Goal: Task Accomplishment & Management: Use online tool/utility

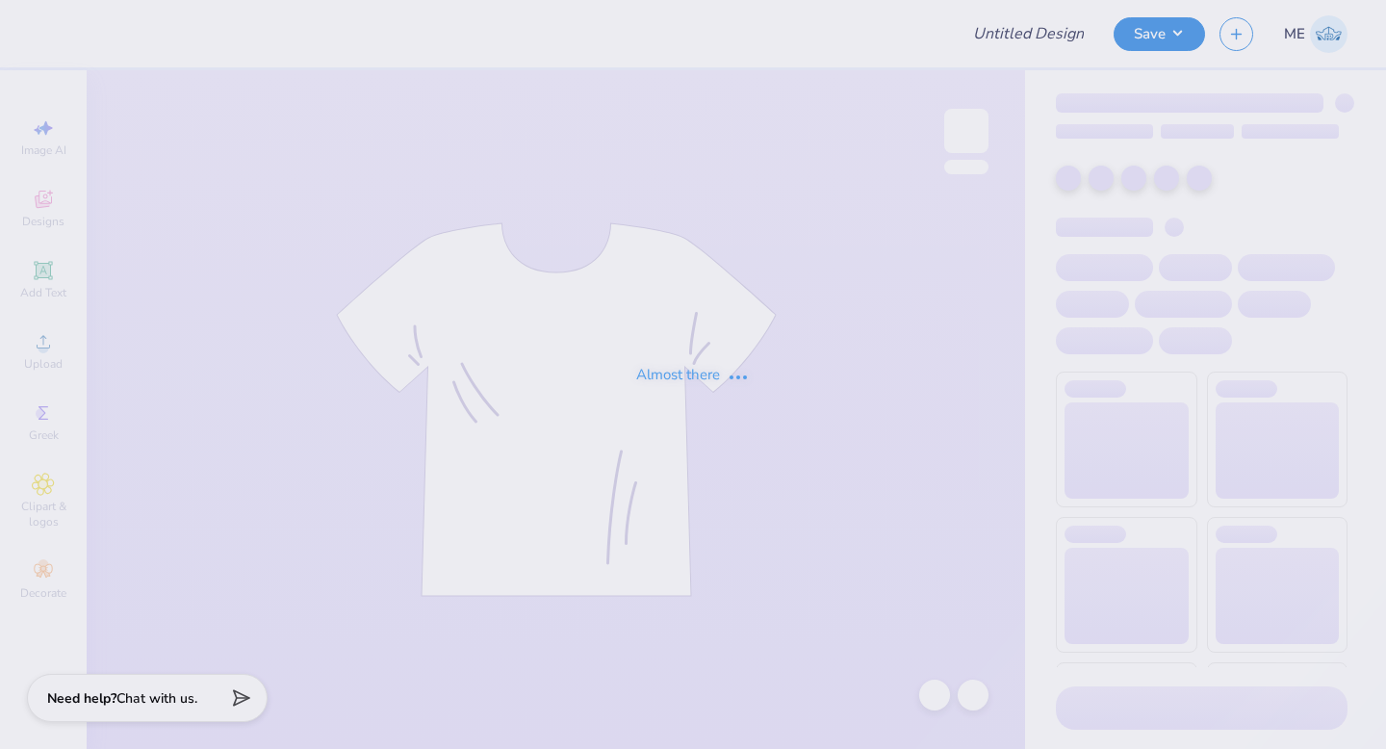
type input "DZ Family Weekend"
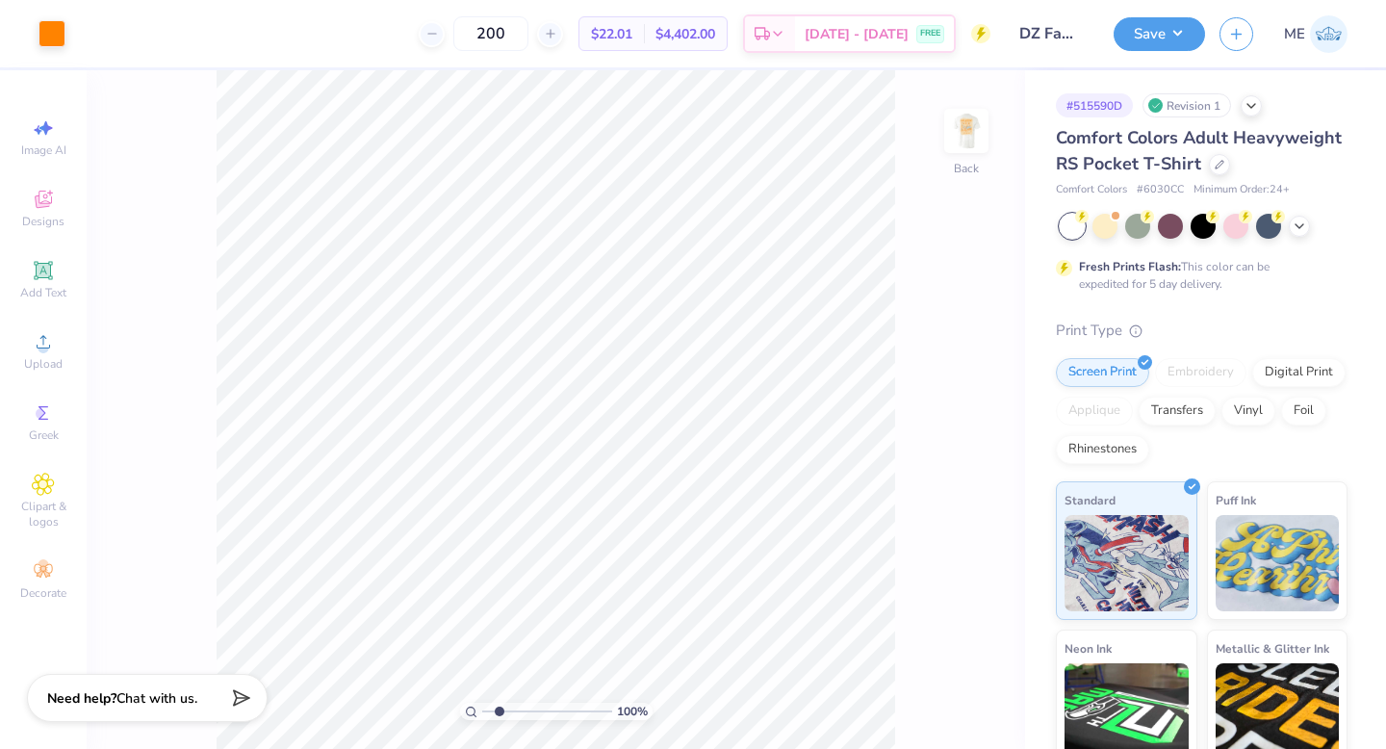
click at [498, 707] on input "range" at bounding box center [547, 710] width 130 height 17
drag, startPoint x: 495, startPoint y: 709, endPoint x: 508, endPoint y: 704, distance: 14.3
type input "2.57"
click at [506, 705] on input "range" at bounding box center [547, 710] width 130 height 17
click at [953, 133] on img at bounding box center [966, 130] width 77 height 77
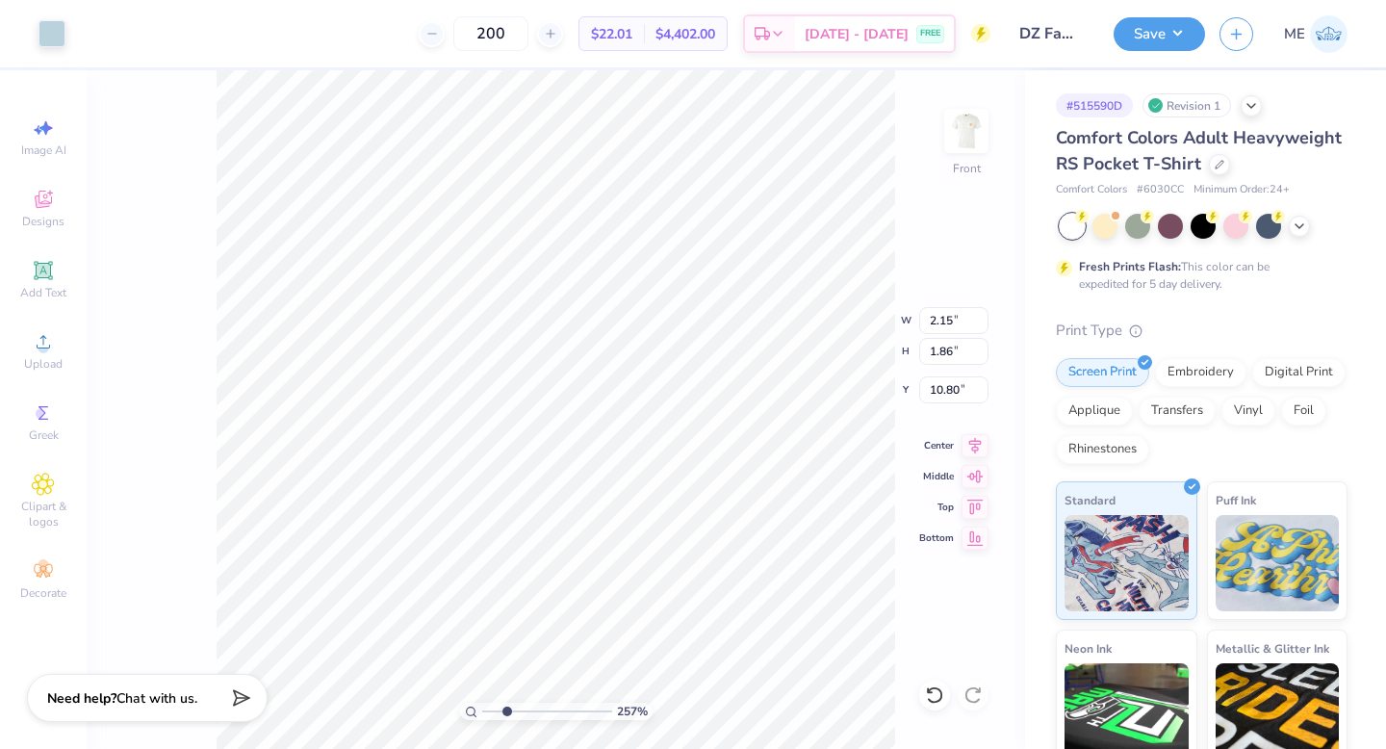
type input "5.50"
type input "0.97"
type input "15.80"
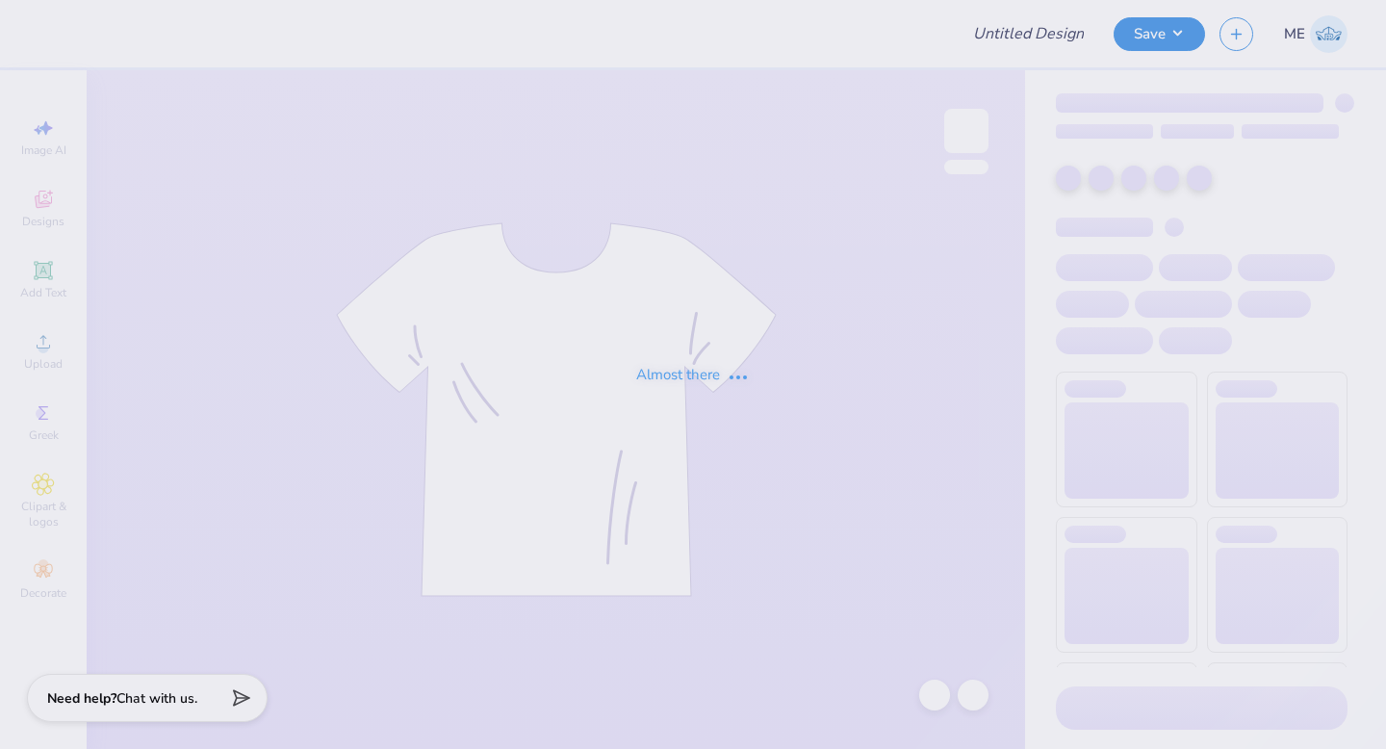
type input "DZ Family Weekend"
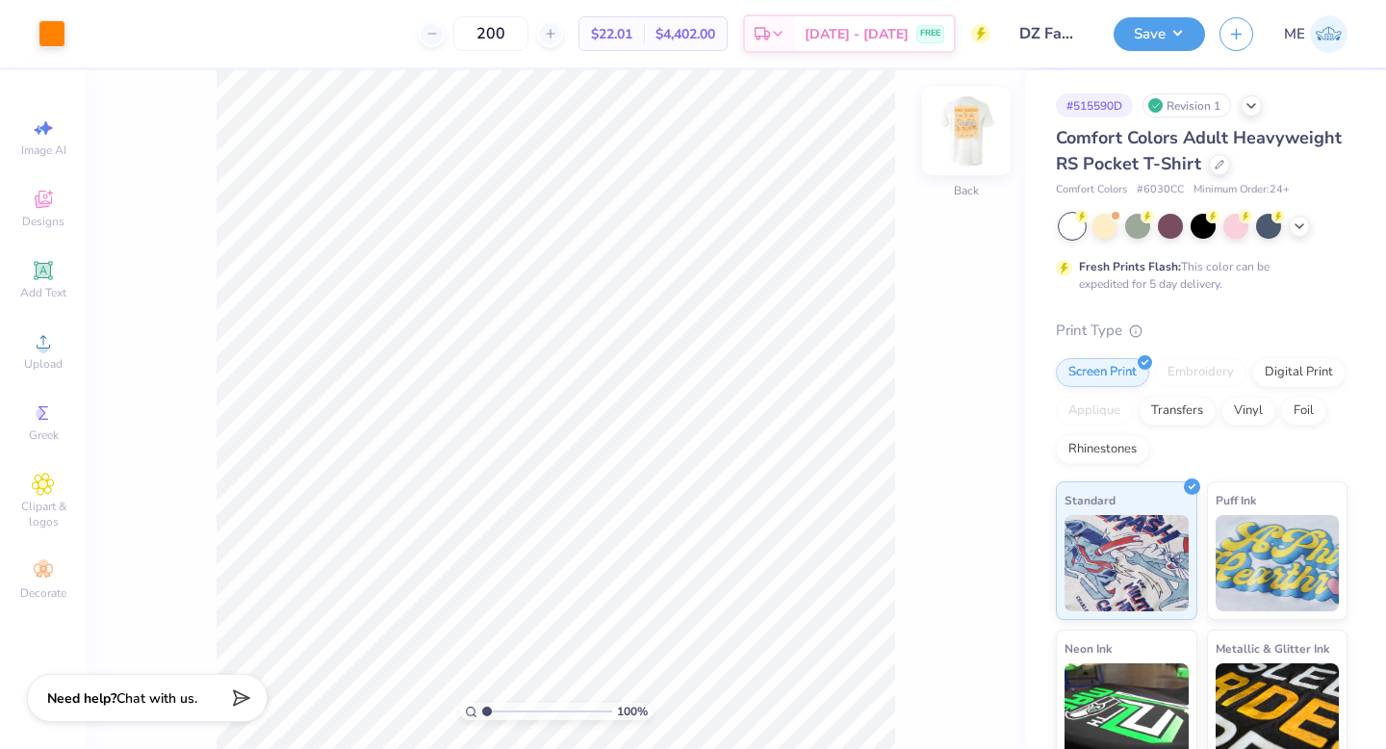
click at [976, 130] on img at bounding box center [966, 130] width 77 height 77
drag, startPoint x: 484, startPoint y: 712, endPoint x: 506, endPoint y: 708, distance: 22.5
type input "2.5"
click at [505, 711] on input "range" at bounding box center [547, 710] width 130 height 17
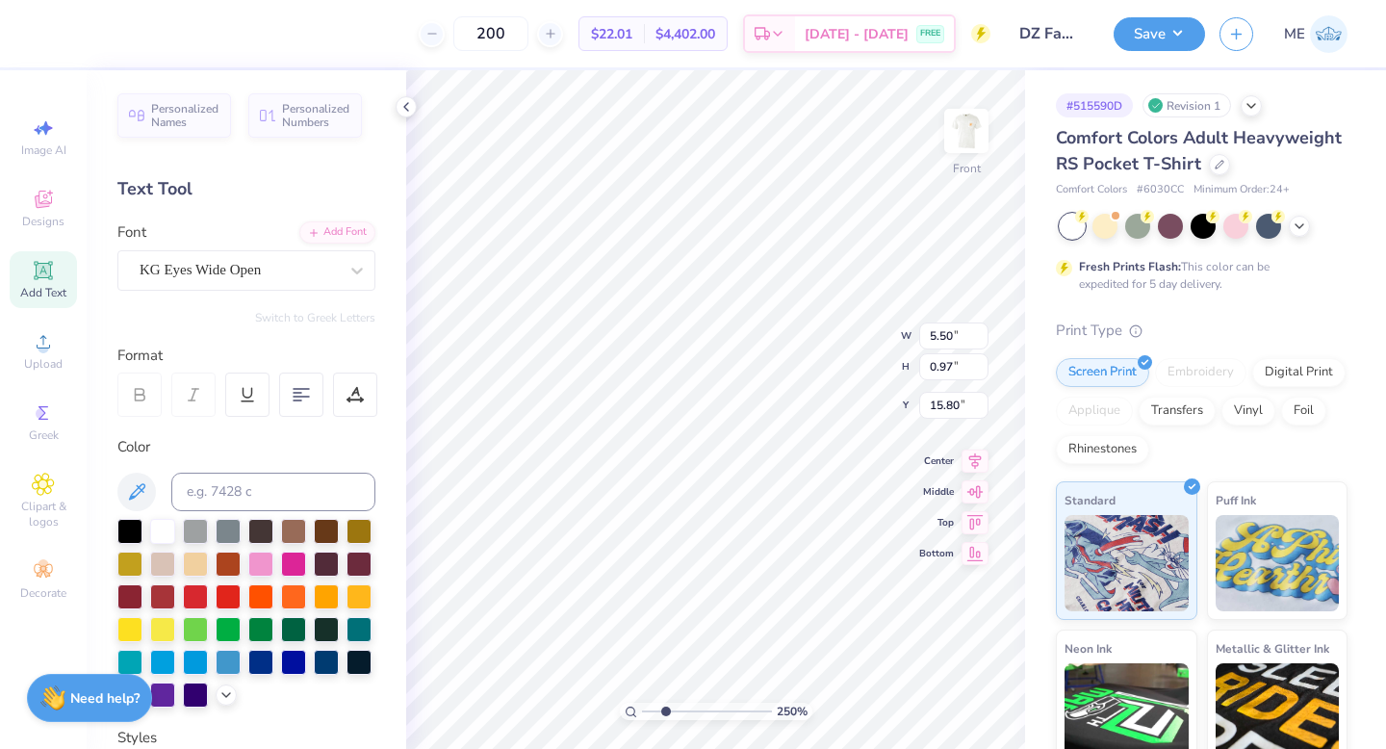
type input "10.85"
type input "15.00"
type input "3.00"
type input "0.36"
type input "0.58"
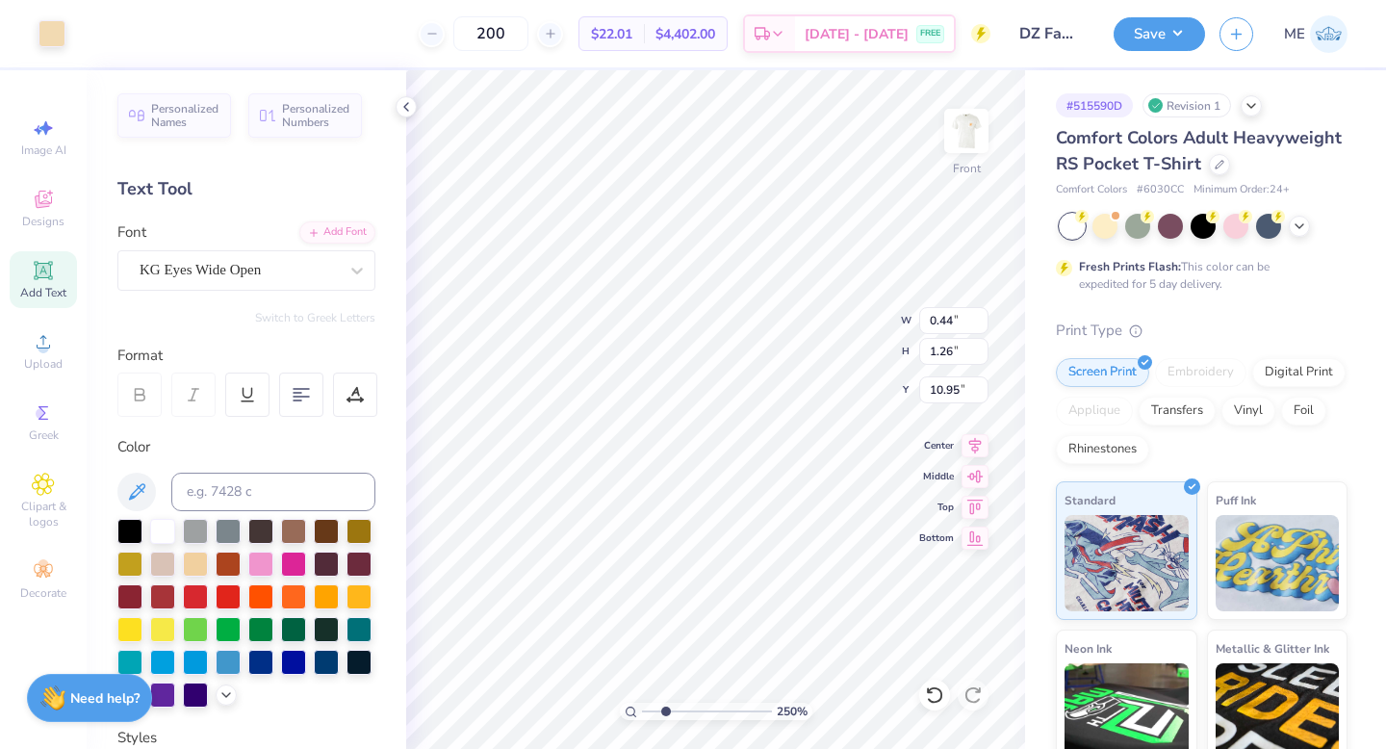
type input "10.28"
type input "0.64"
type input "0.58"
type input "10.28"
click at [653, 708] on input "range" at bounding box center [707, 710] width 130 height 17
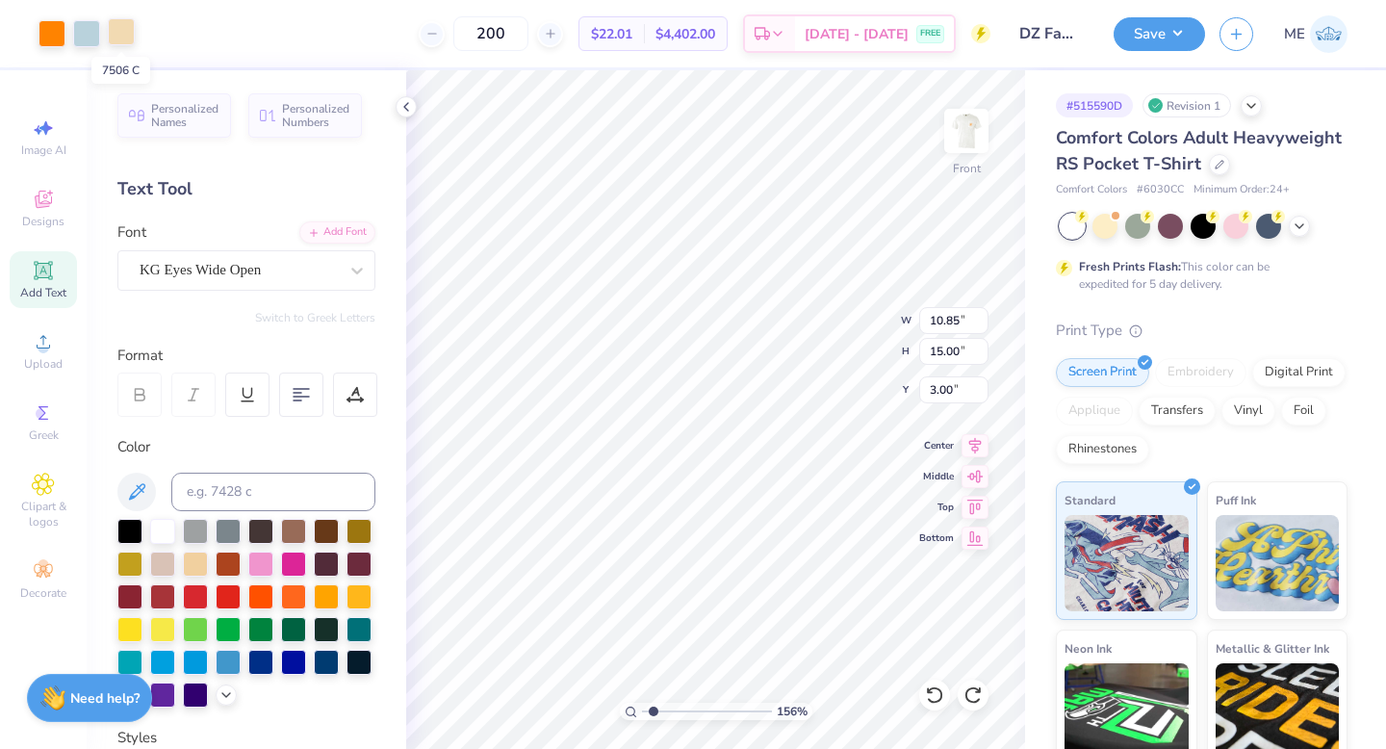
click at [118, 37] on div at bounding box center [121, 31] width 27 height 27
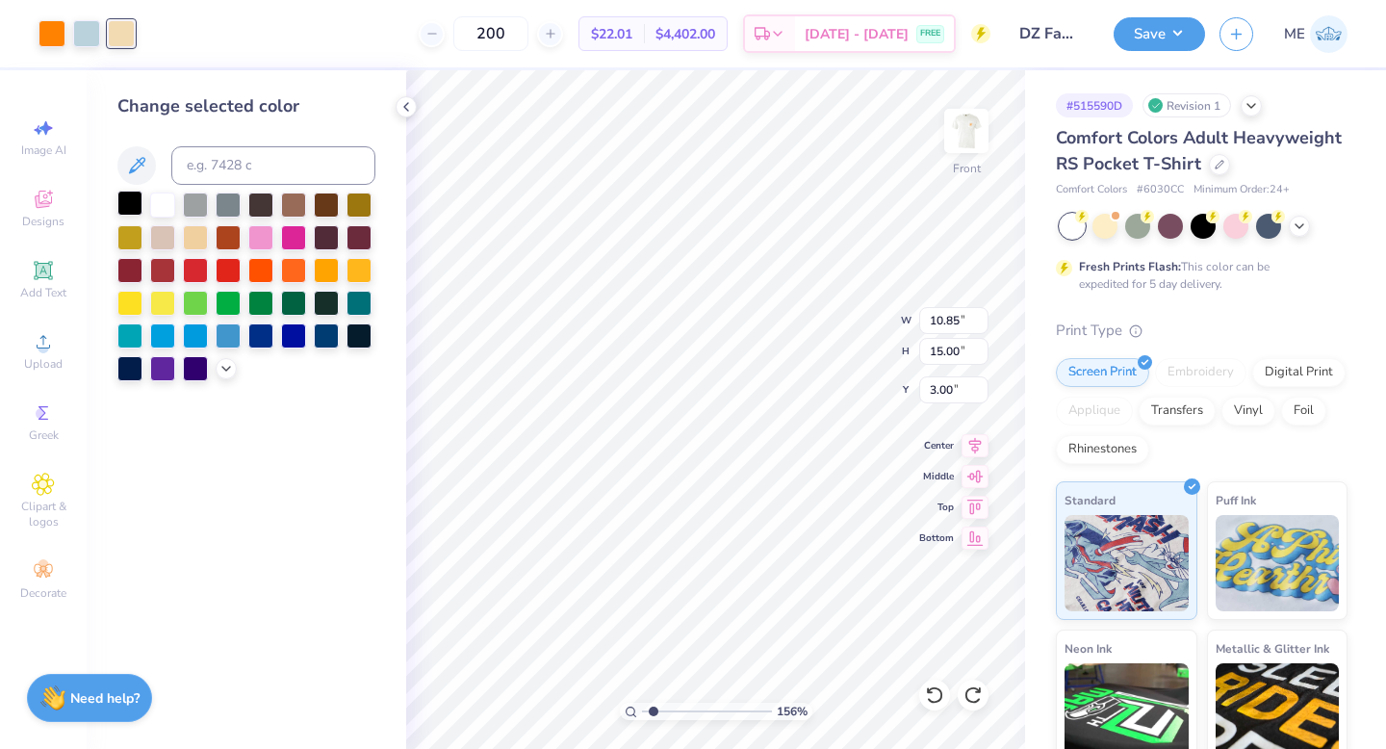
click at [141, 198] on div at bounding box center [129, 203] width 25 height 25
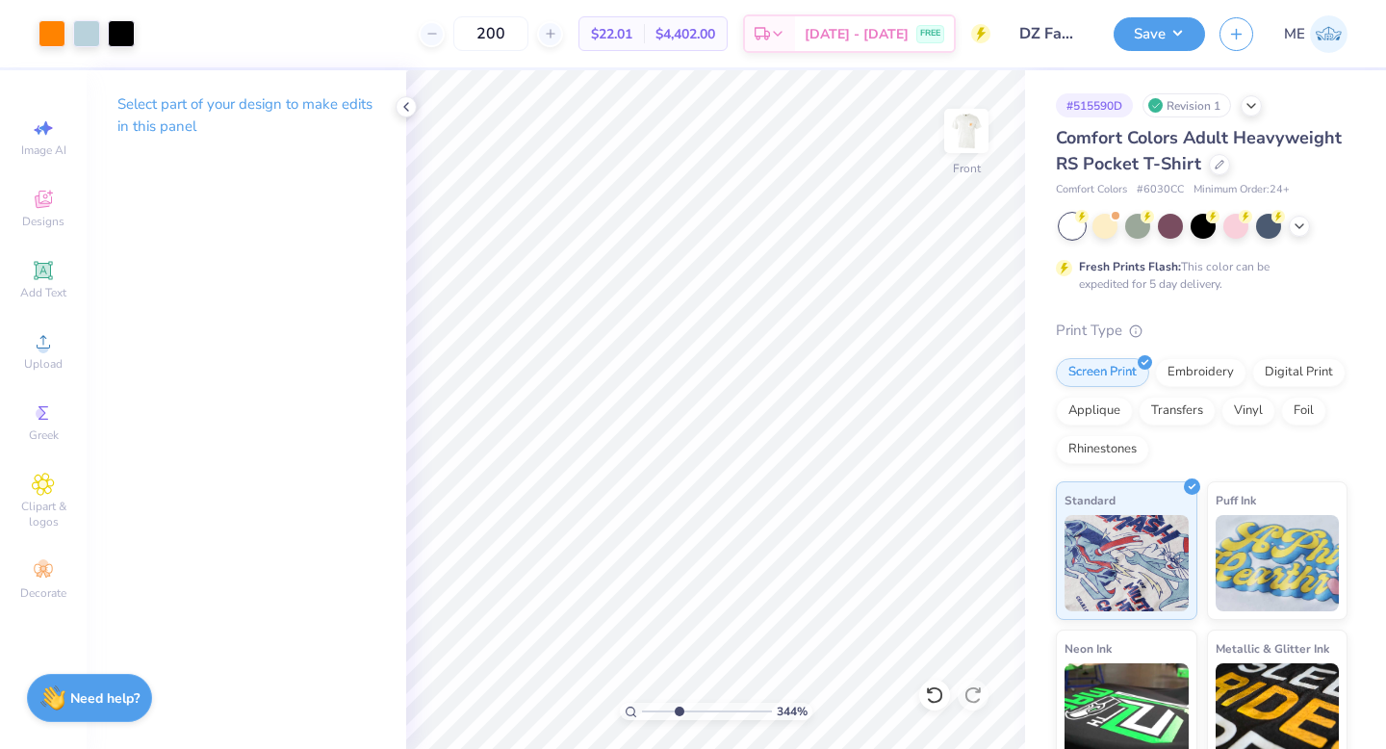
drag, startPoint x: 653, startPoint y: 709, endPoint x: 678, endPoint y: 702, distance: 25.9
click at [678, 702] on input "range" at bounding box center [707, 710] width 130 height 17
drag, startPoint x: 677, startPoint y: 710, endPoint x: 699, endPoint y: 712, distance: 21.3
type input "5.07"
click at [699, 712] on input "range" at bounding box center [707, 710] width 130 height 17
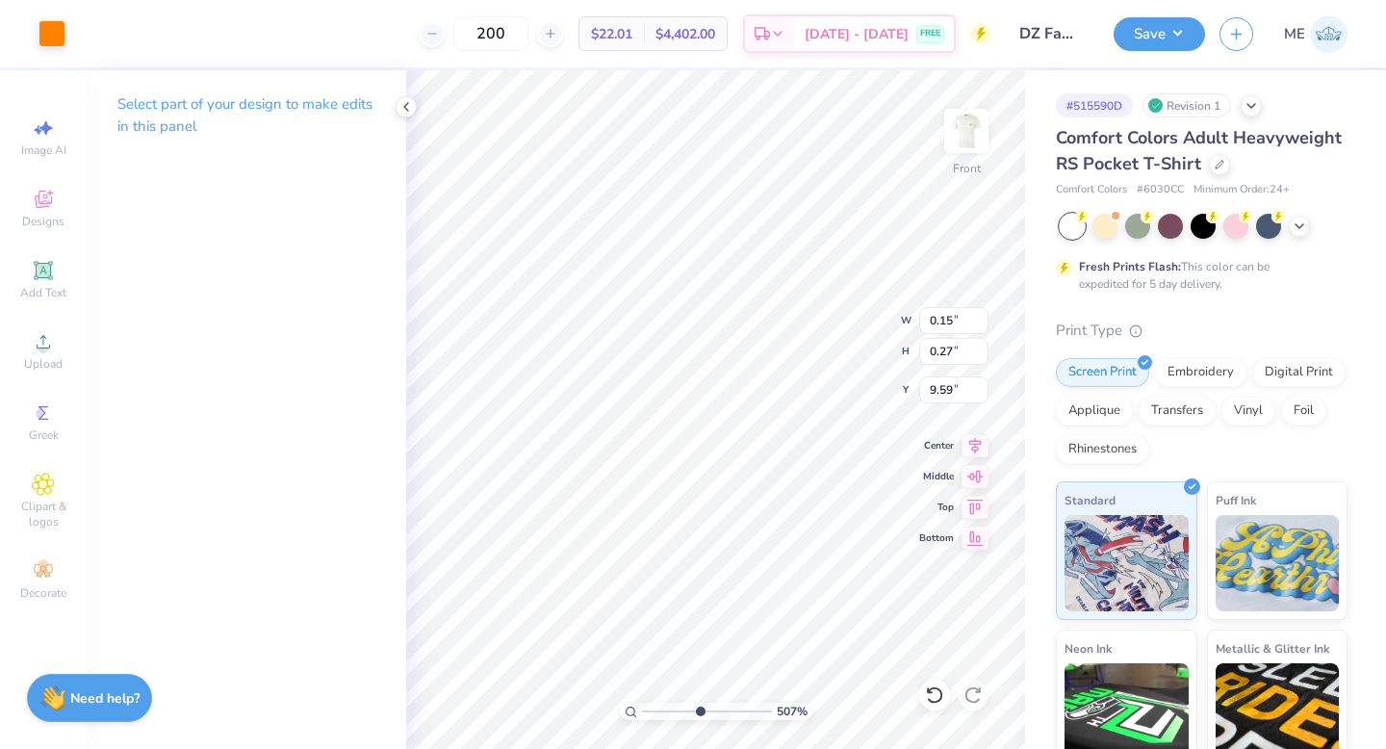
type input "2.04"
type input "0.86"
type input "9.17"
type input "0.17"
type input "0.32"
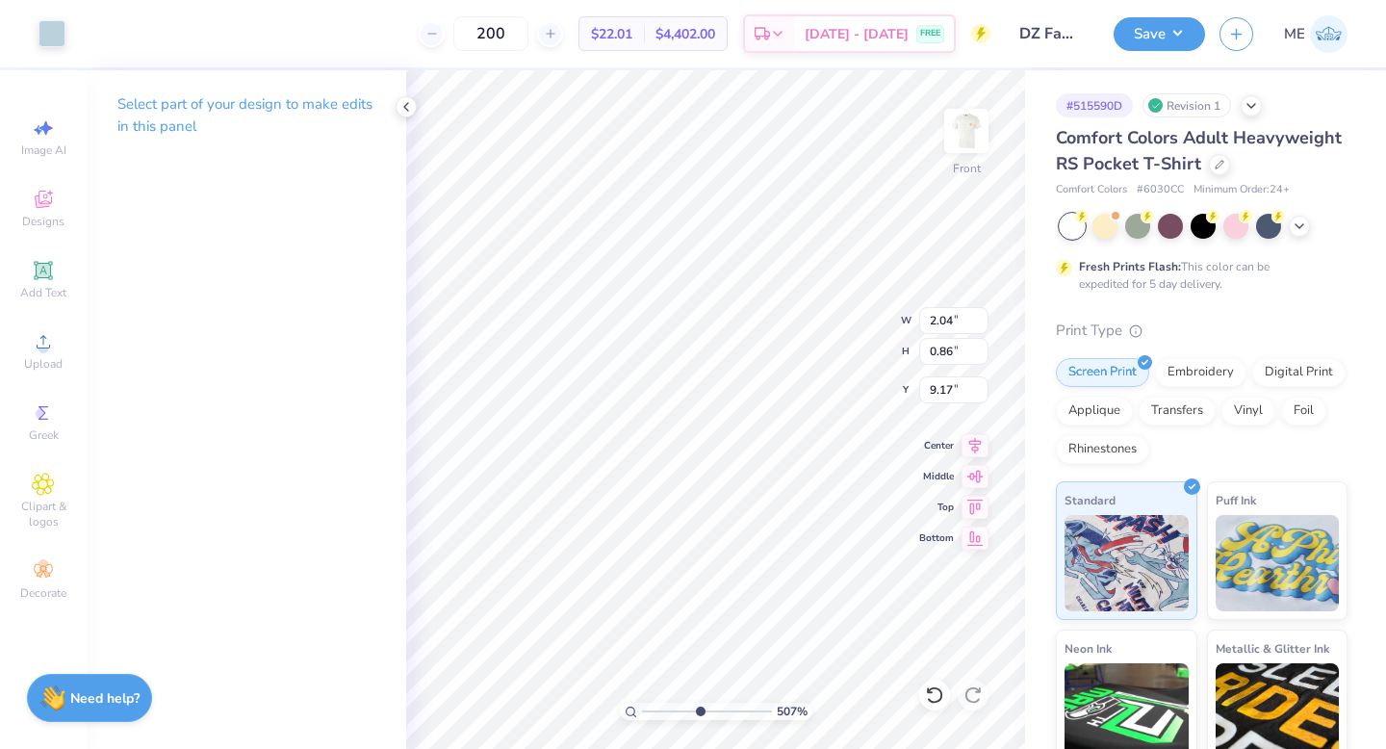
type input "9.53"
type input "0.36"
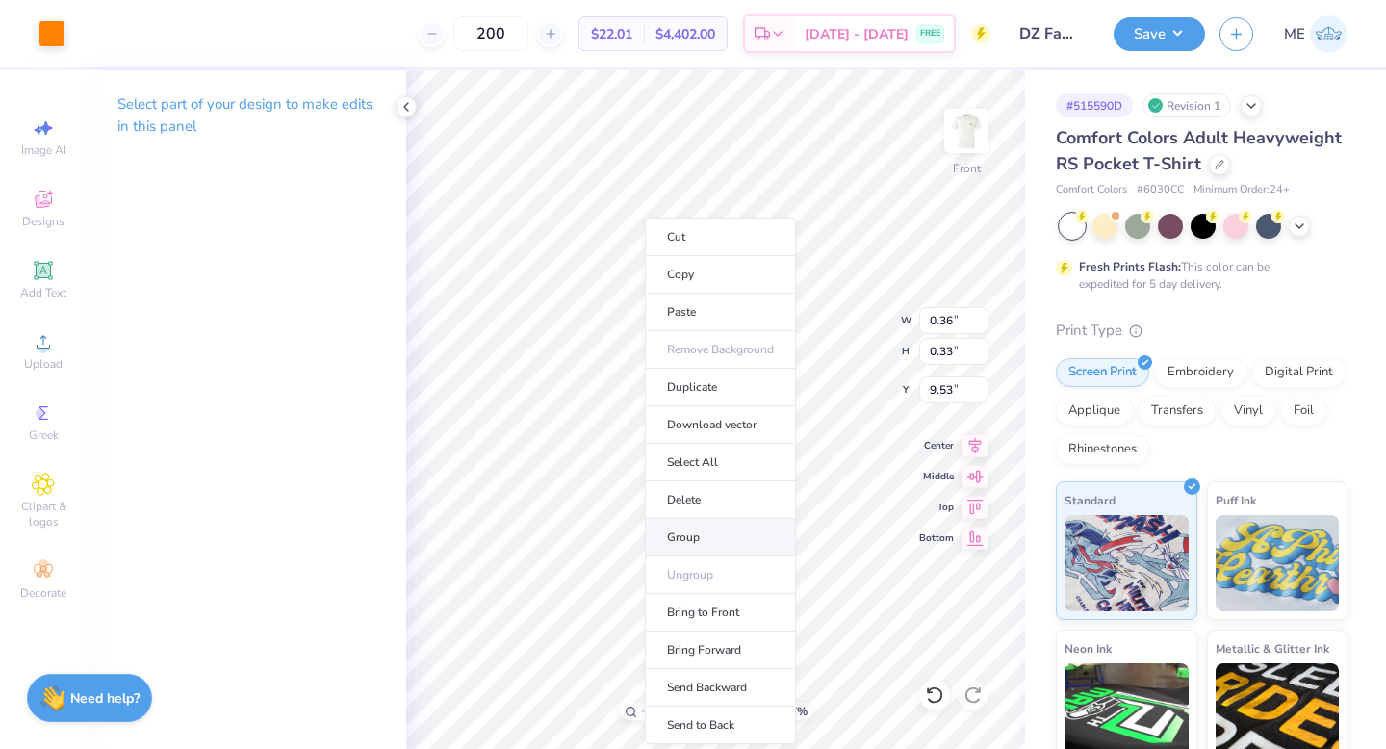
click at [687, 527] on li "Group" at bounding box center [720, 538] width 151 height 38
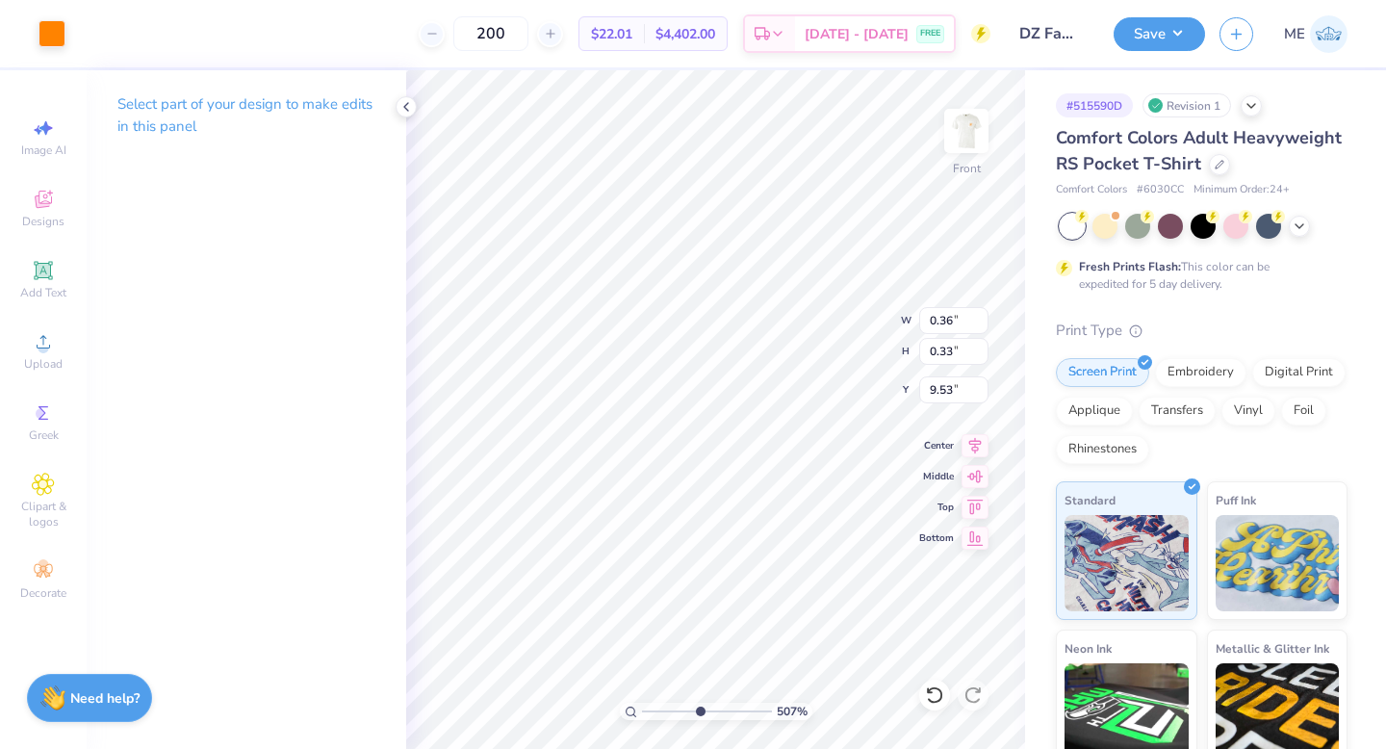
type input "0.58"
type input "10.28"
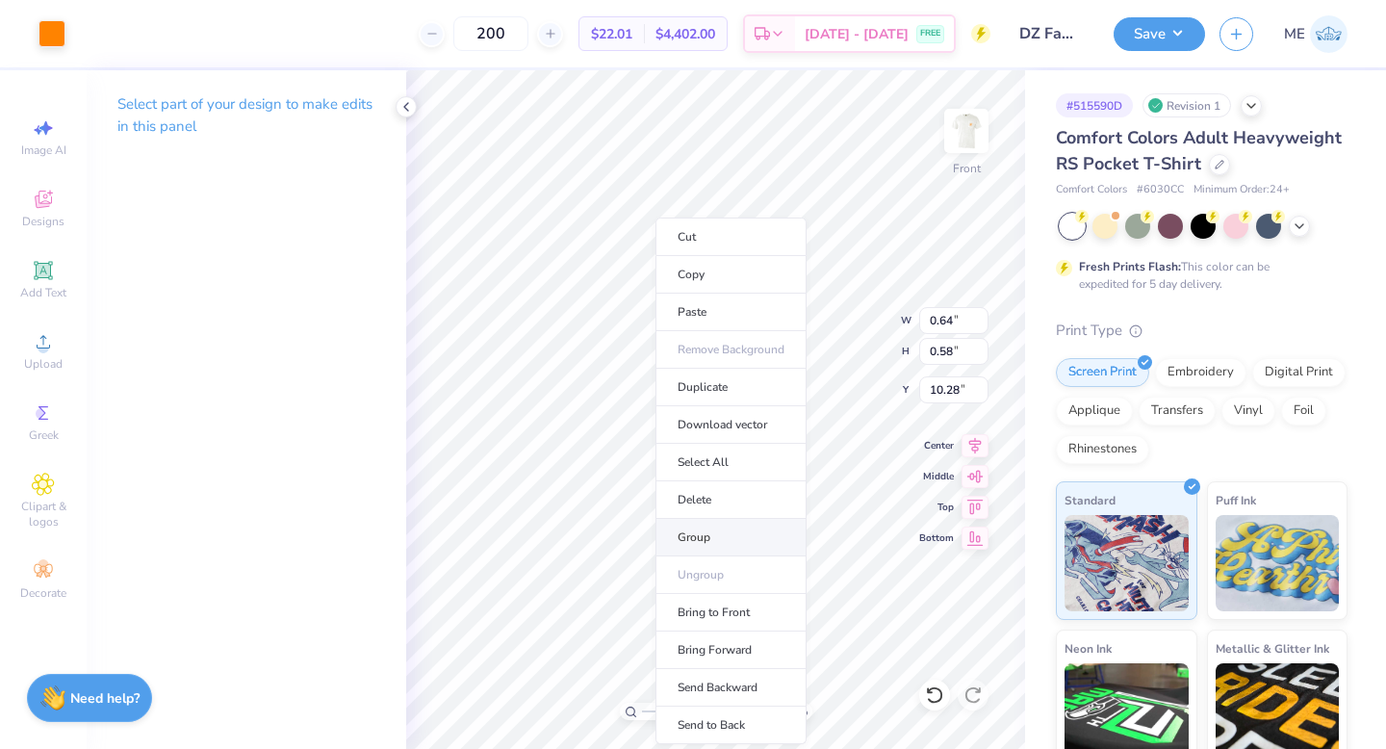
click at [699, 534] on li "Group" at bounding box center [730, 538] width 151 height 38
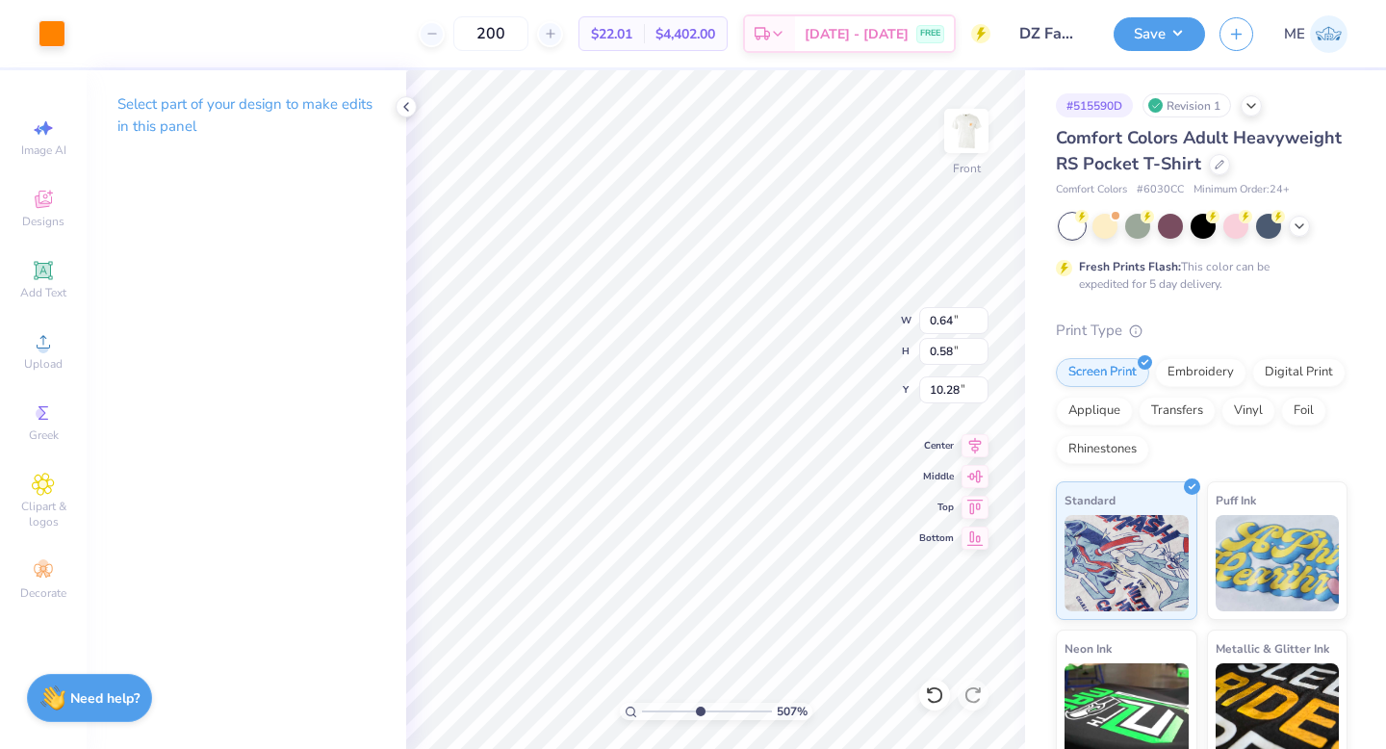
type input "0.25"
type input "0.47"
type input "7.43"
type input "1.03"
type input "0.56"
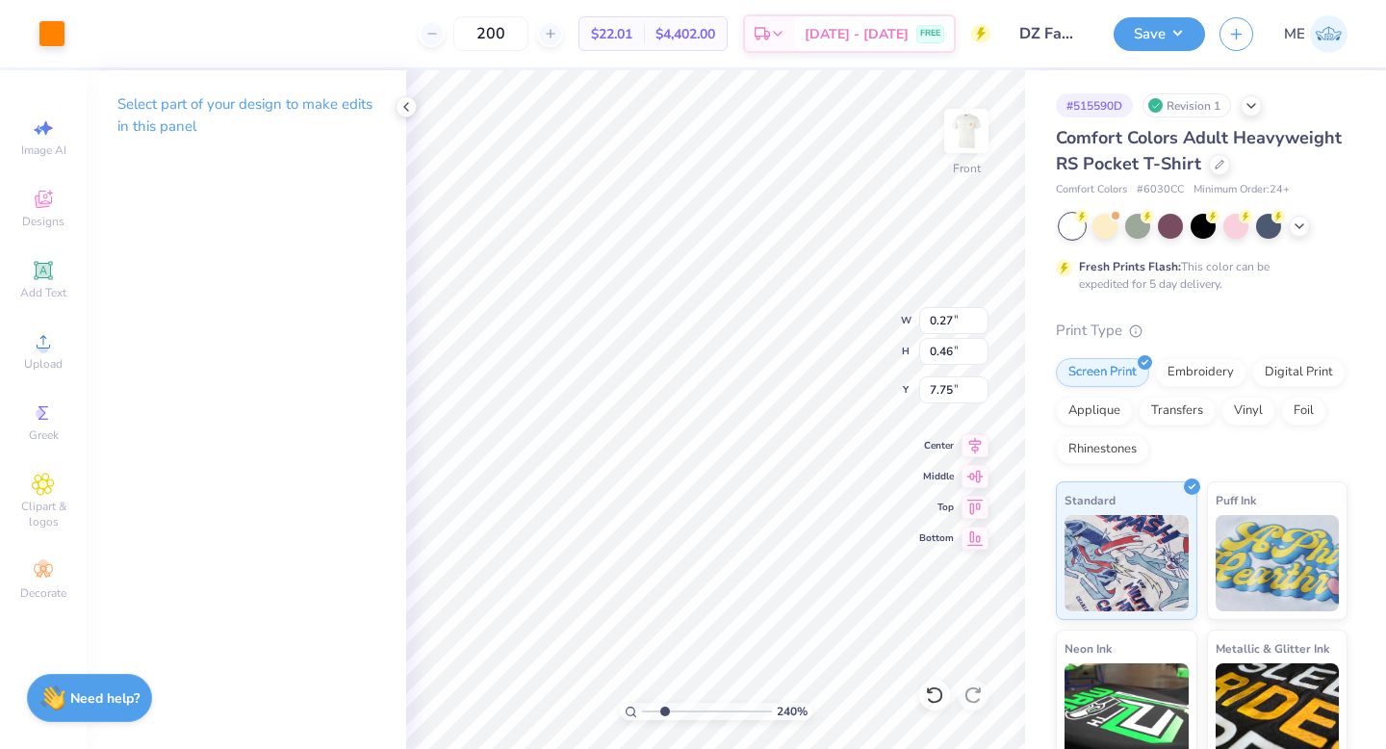
drag, startPoint x: 697, startPoint y: 708, endPoint x: 664, endPoint y: 704, distance: 32.9
type input "2.4"
click at [664, 704] on input "range" at bounding box center [707, 710] width 130 height 17
type input "0.25"
type input "0.47"
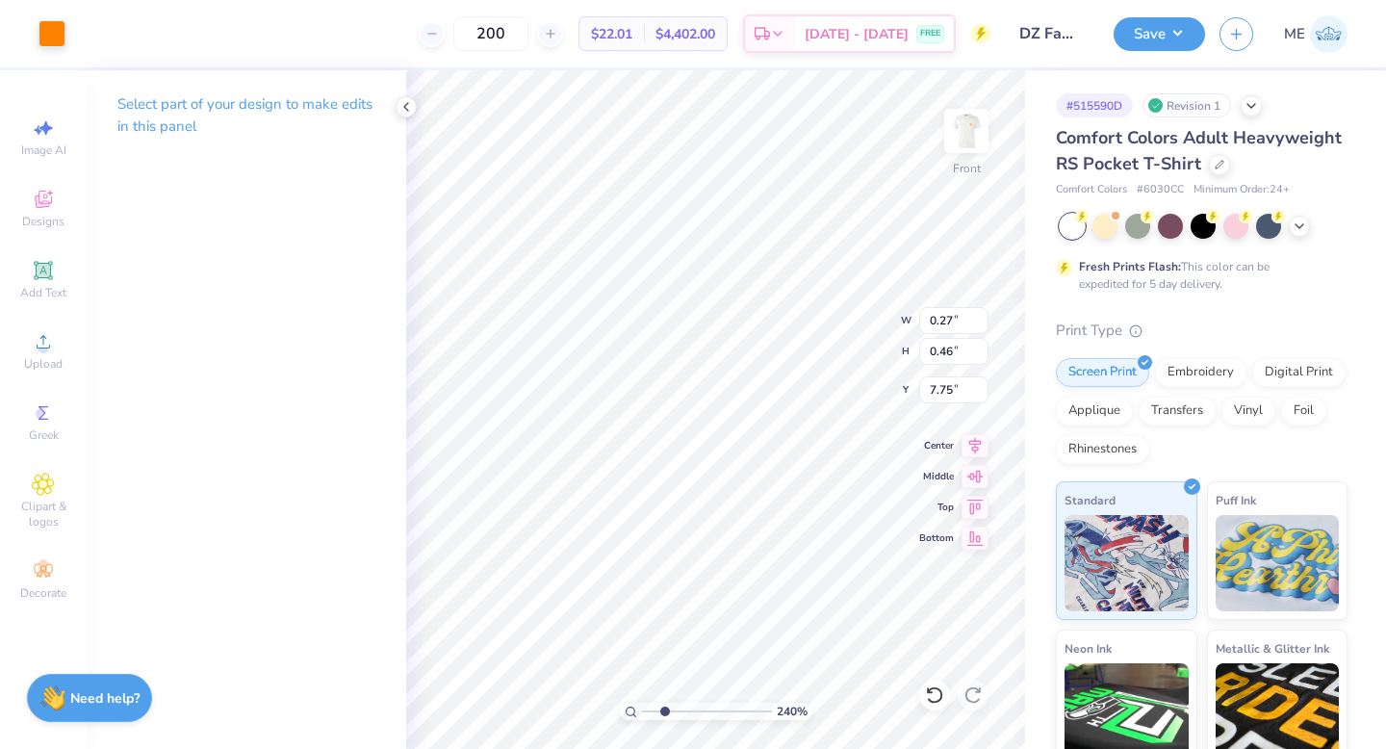
type input "7.43"
type input "1.03"
type input "0.56"
type input "1.03"
type input "0.56"
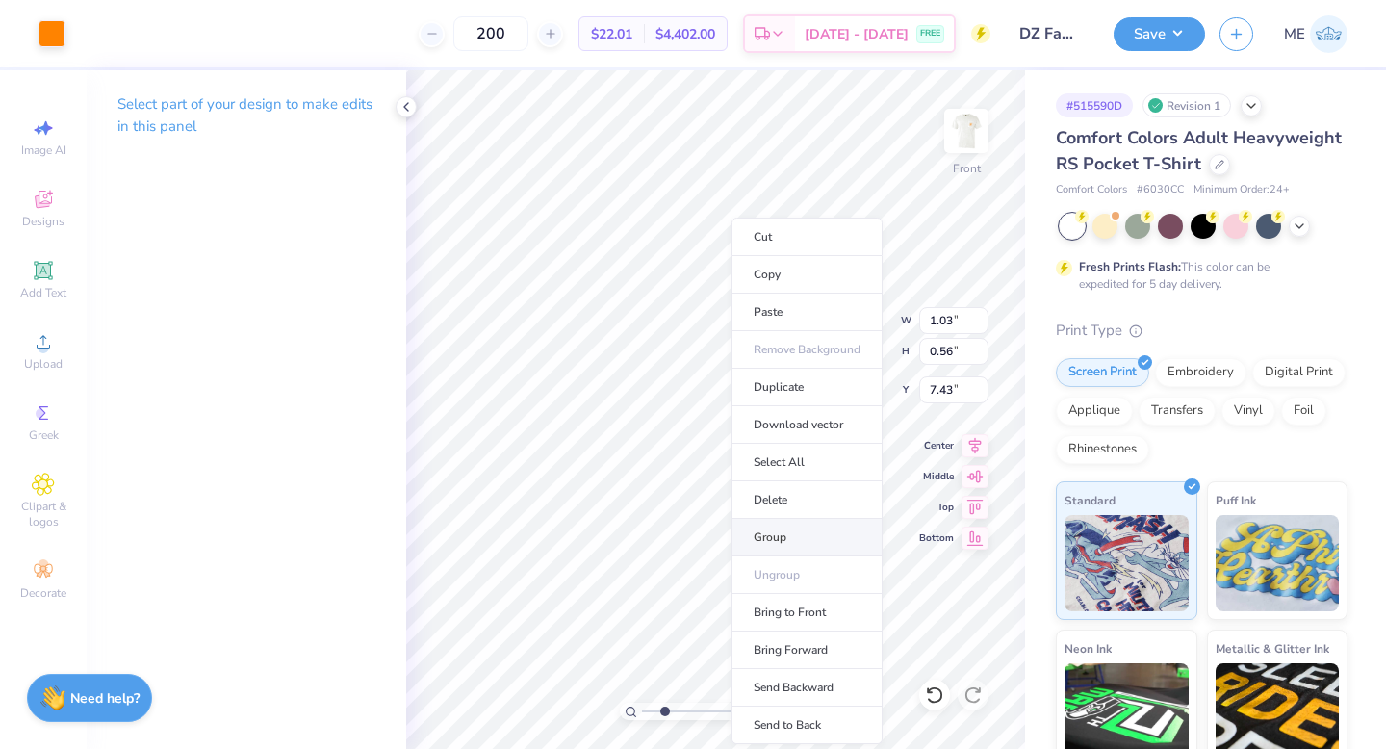
click at [753, 534] on li "Group" at bounding box center [806, 538] width 151 height 38
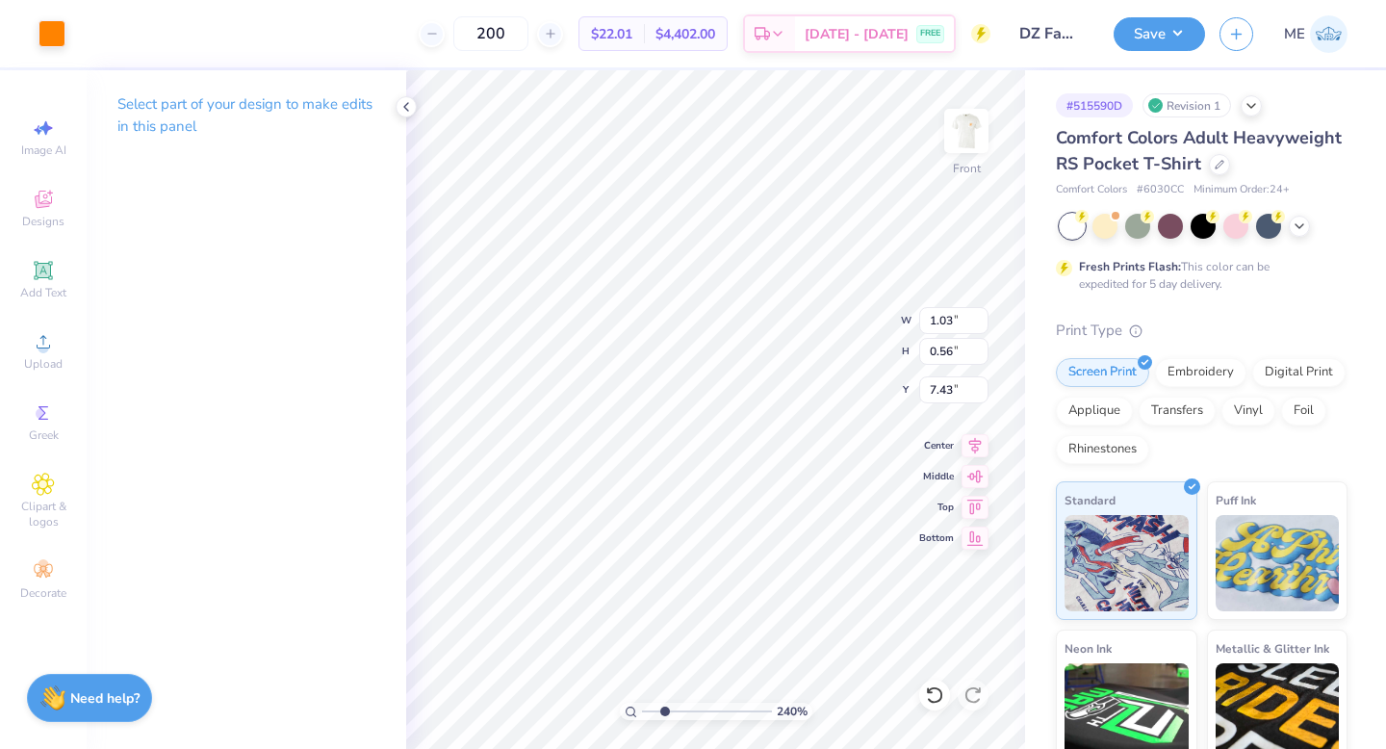
type input "4.41"
type input "1.26"
type input "6.30"
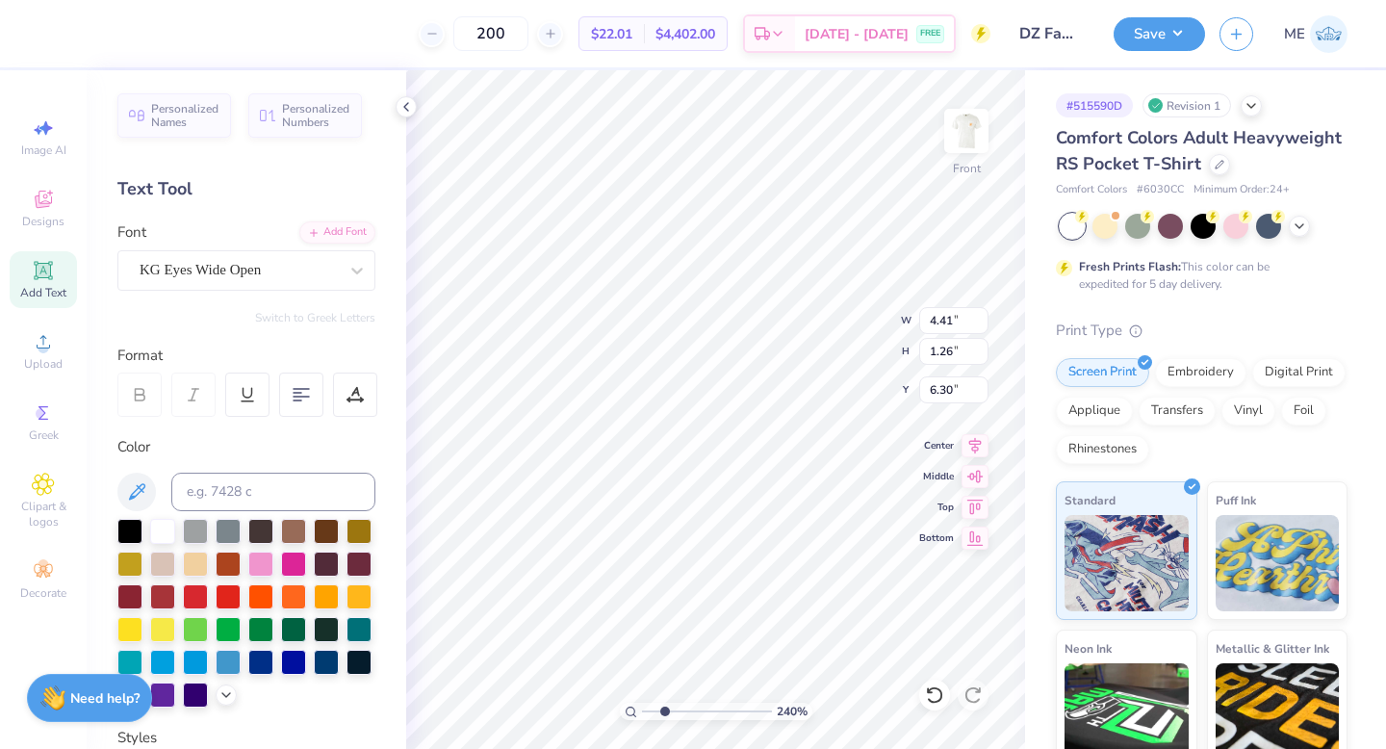
type input "9.71"
type input "2.78"
type input "4.79"
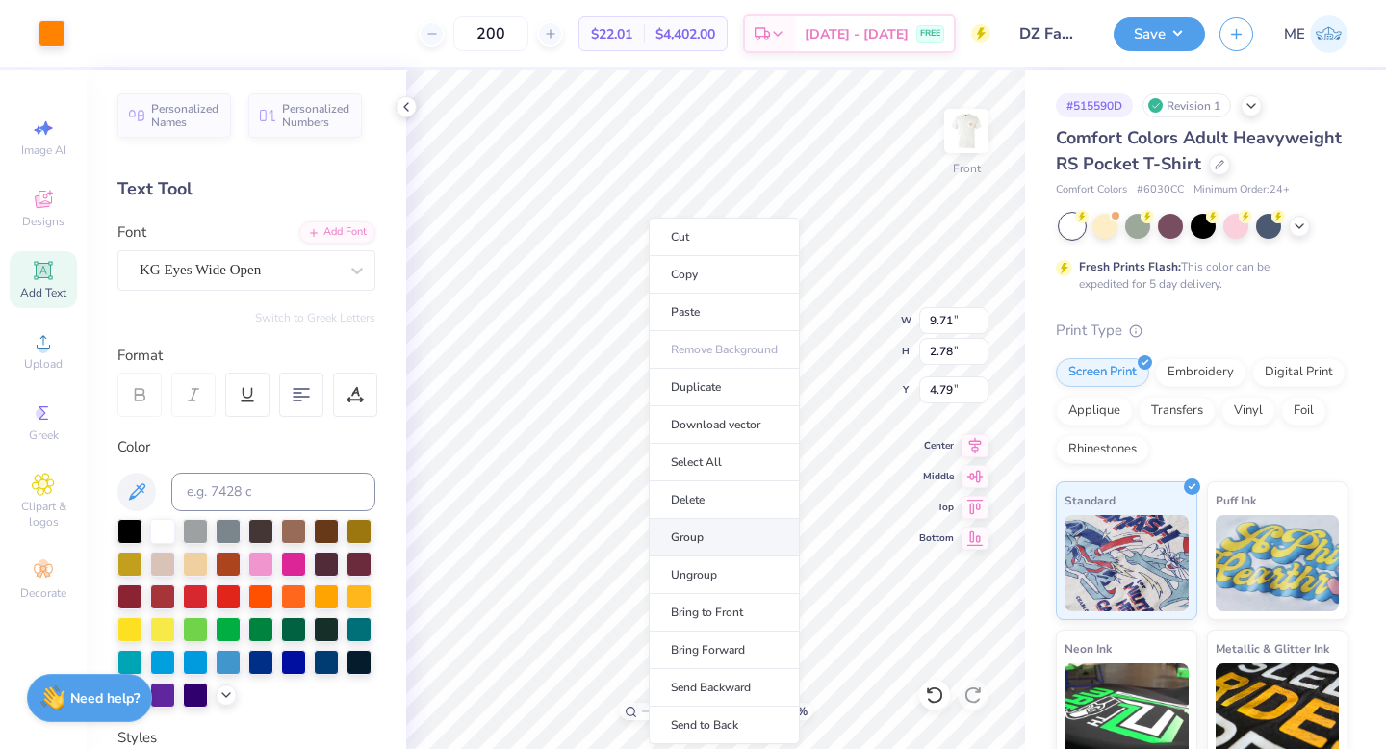
click at [677, 525] on li "Group" at bounding box center [724, 538] width 151 height 38
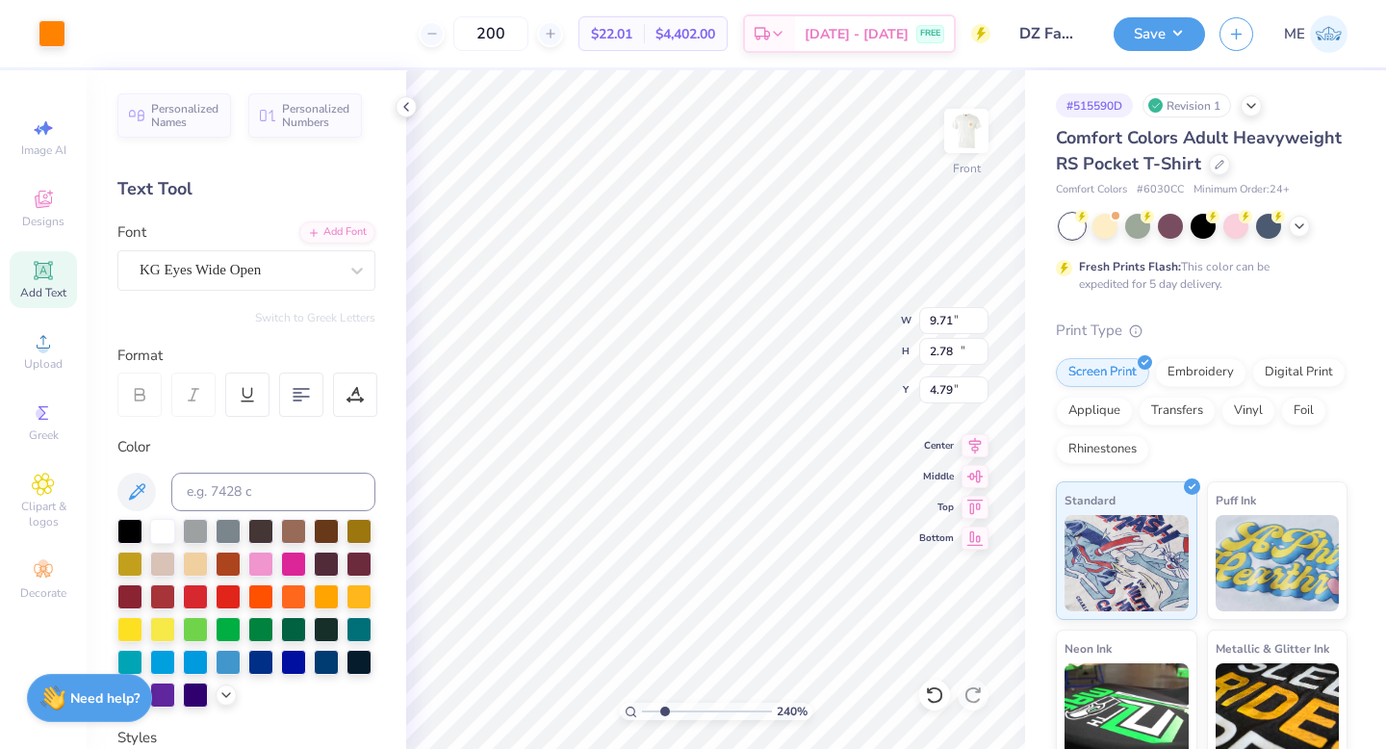
type input "11.98"
drag, startPoint x: 667, startPoint y: 709, endPoint x: 635, endPoint y: 703, distance: 32.3
click at [642, 704] on input "range" at bounding box center [707, 710] width 130 height 17
drag, startPoint x: 649, startPoint y: 709, endPoint x: 672, endPoint y: 707, distance: 23.2
click at [672, 707] on input "range" at bounding box center [707, 710] width 130 height 17
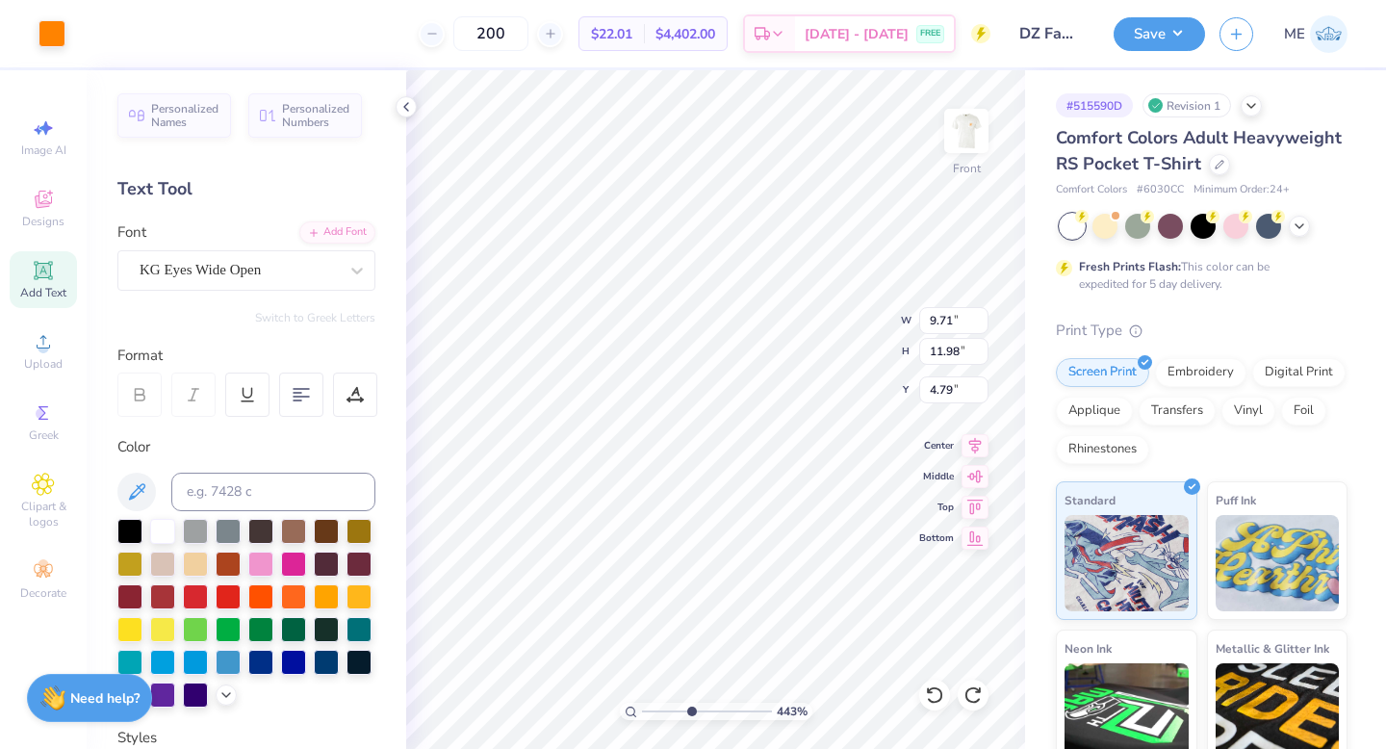
drag, startPoint x: 673, startPoint y: 708, endPoint x: 690, endPoint y: 704, distance: 17.7
type input "4.46"
click at [690, 704] on input "range" at bounding box center [707, 710] width 130 height 17
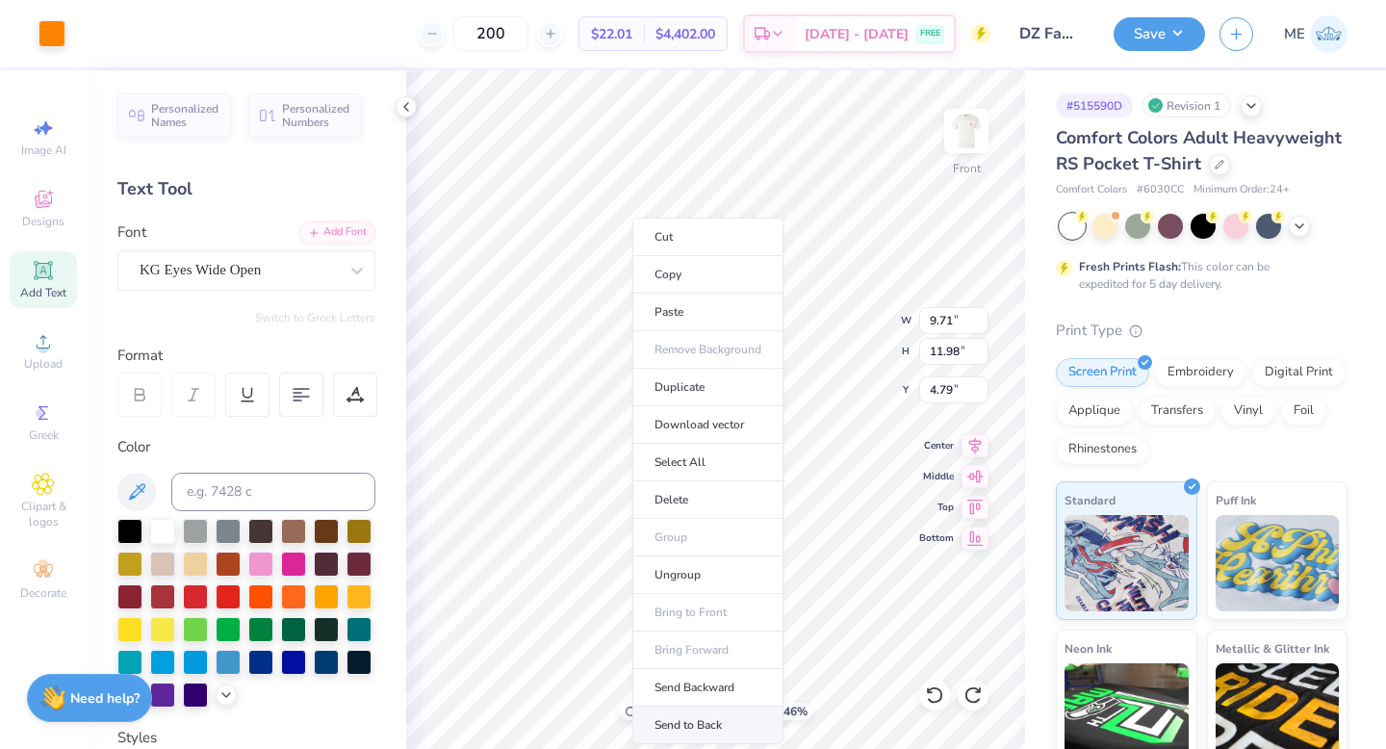
click at [679, 715] on li "Send to Back" at bounding box center [707, 725] width 151 height 38
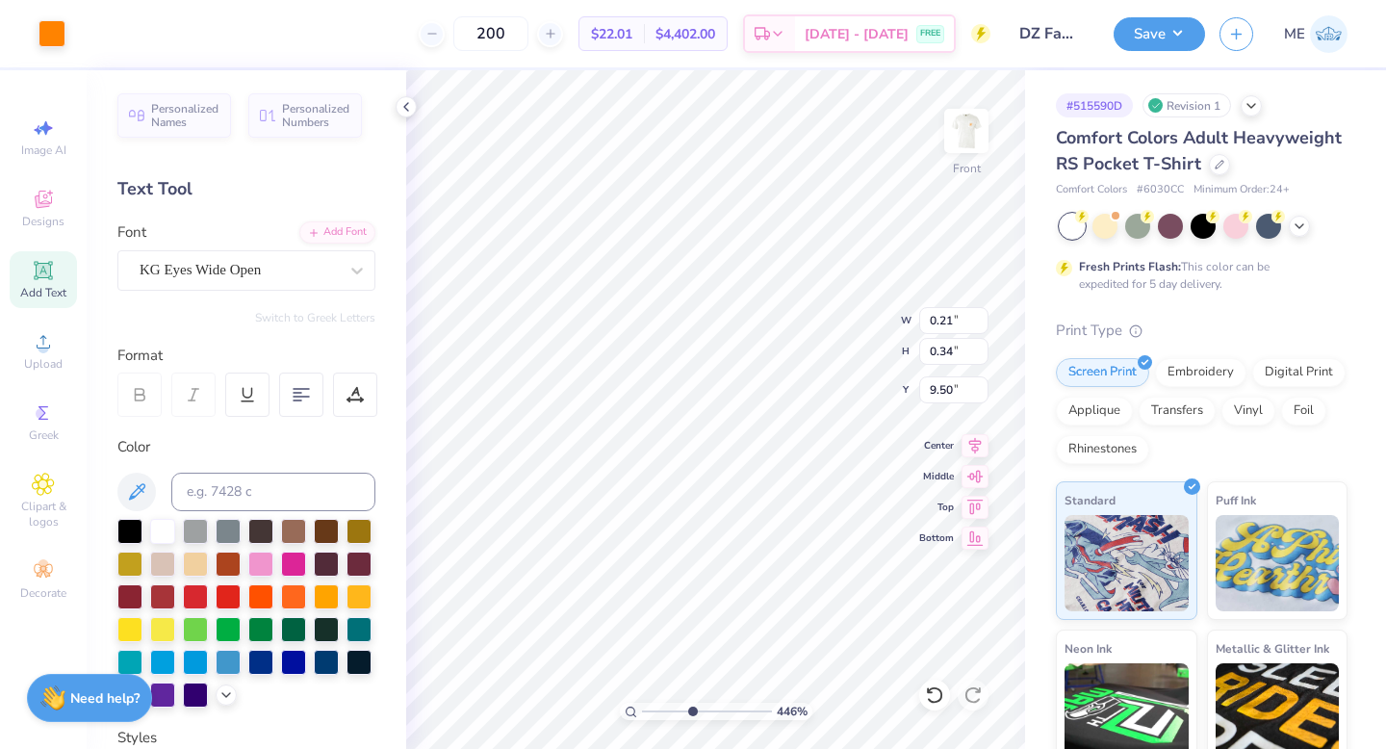
type input "9.71"
type input "11.98"
type input "4.79"
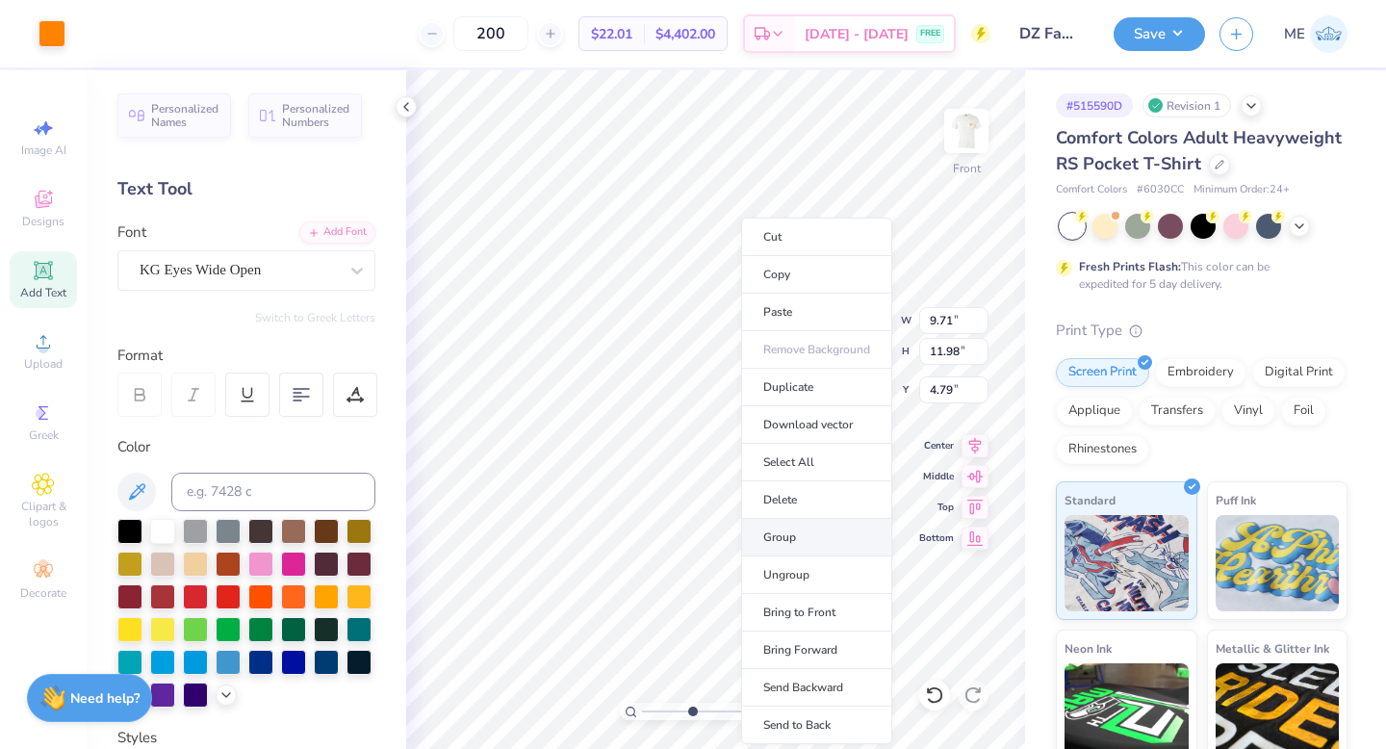
click at [774, 527] on li "Group" at bounding box center [816, 538] width 151 height 38
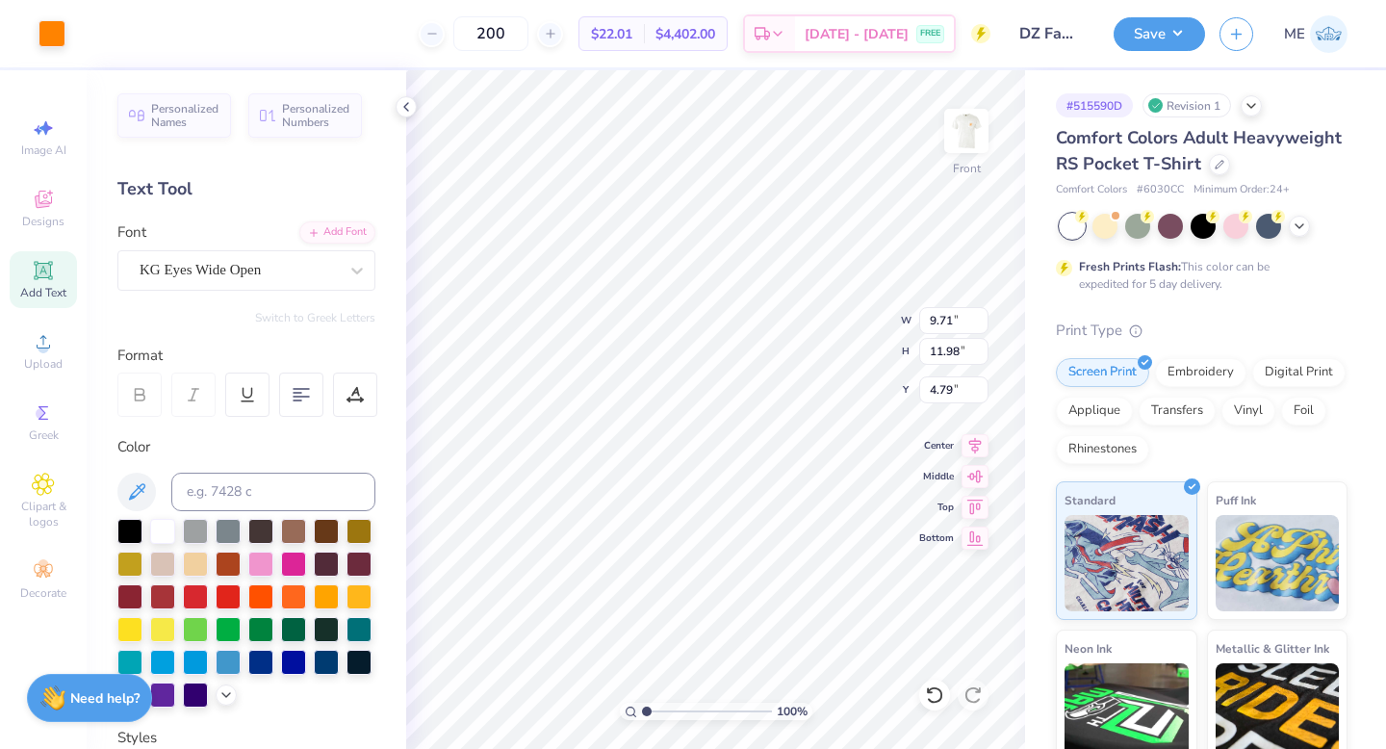
drag, startPoint x: 617, startPoint y: 700, endPoint x: 601, endPoint y: 698, distance: 15.7
type input "1"
click at [642, 702] on input "range" at bounding box center [707, 710] width 130 height 17
type input "7.43"
type input "9.17"
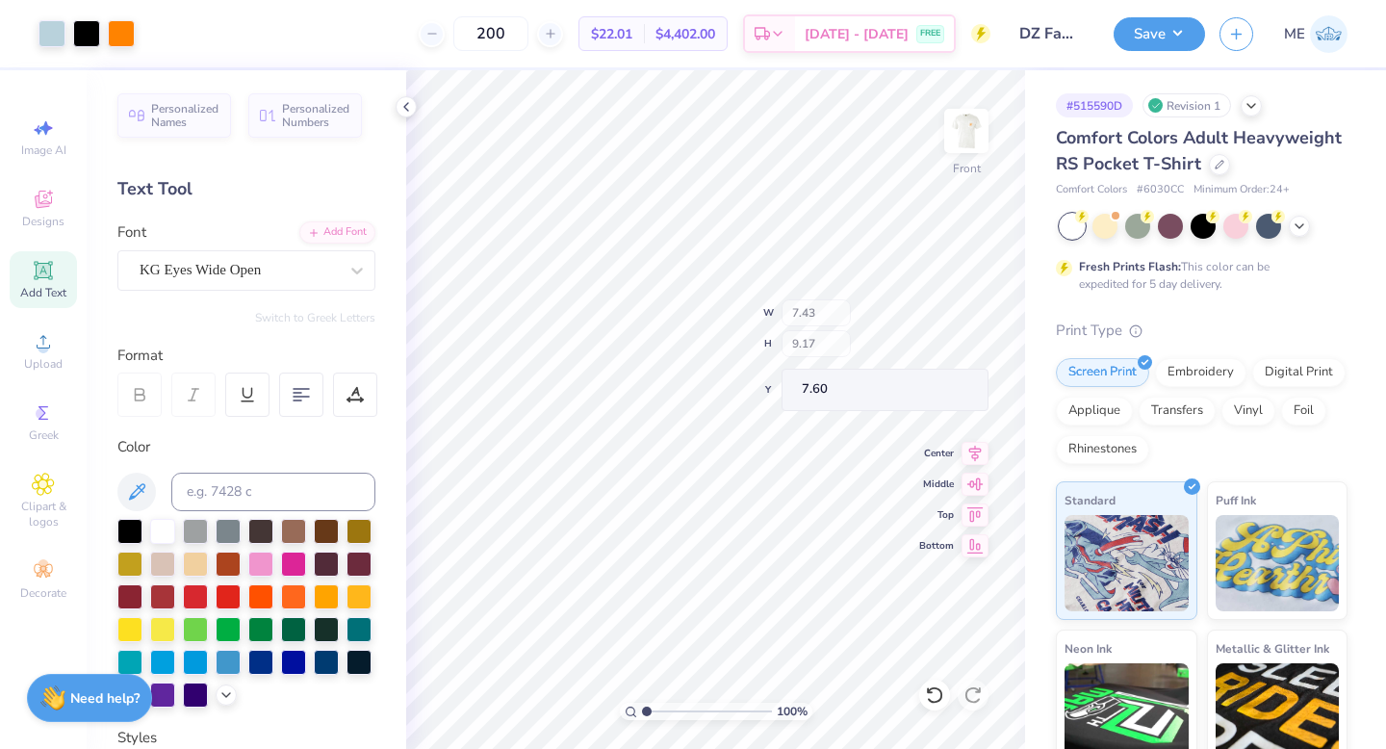
type input "17.23"
click at [49, 352] on icon at bounding box center [43, 341] width 23 height 23
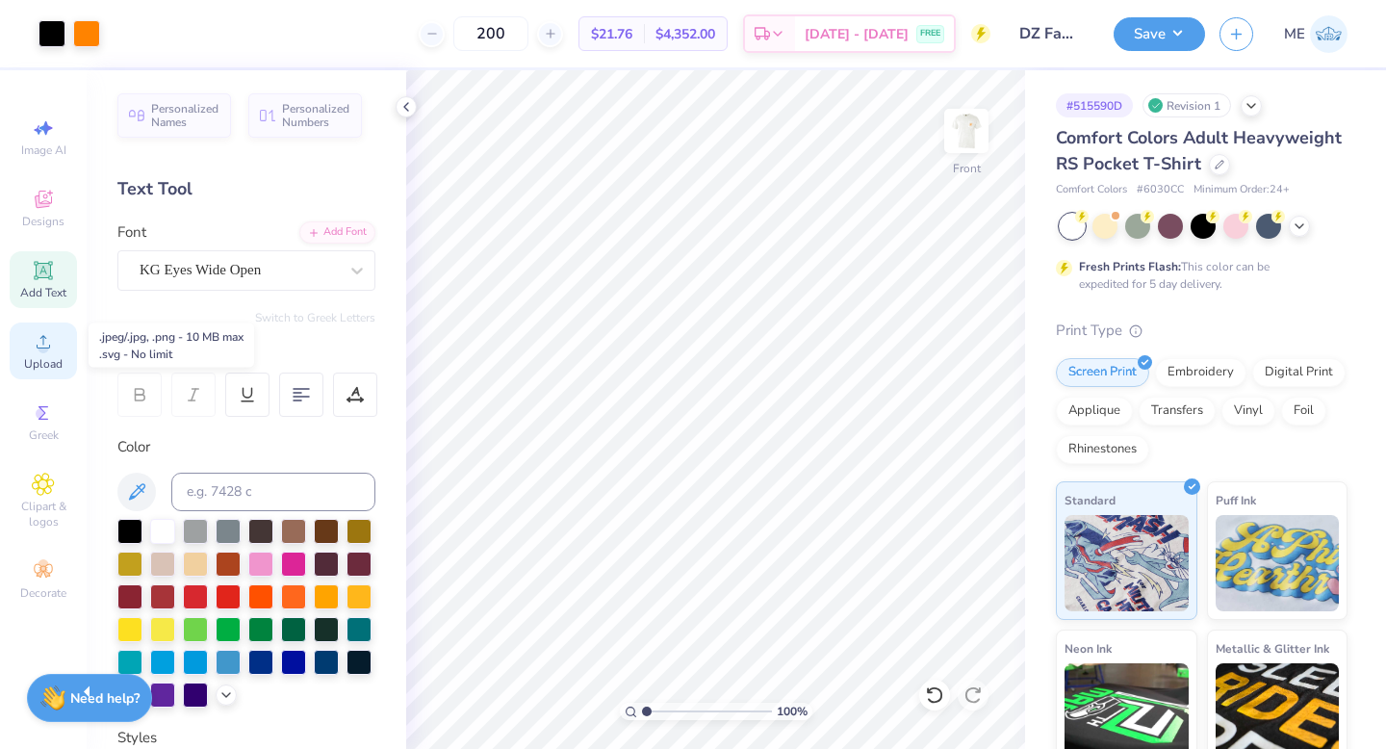
click at [25, 354] on div "Upload" at bounding box center [43, 350] width 67 height 57
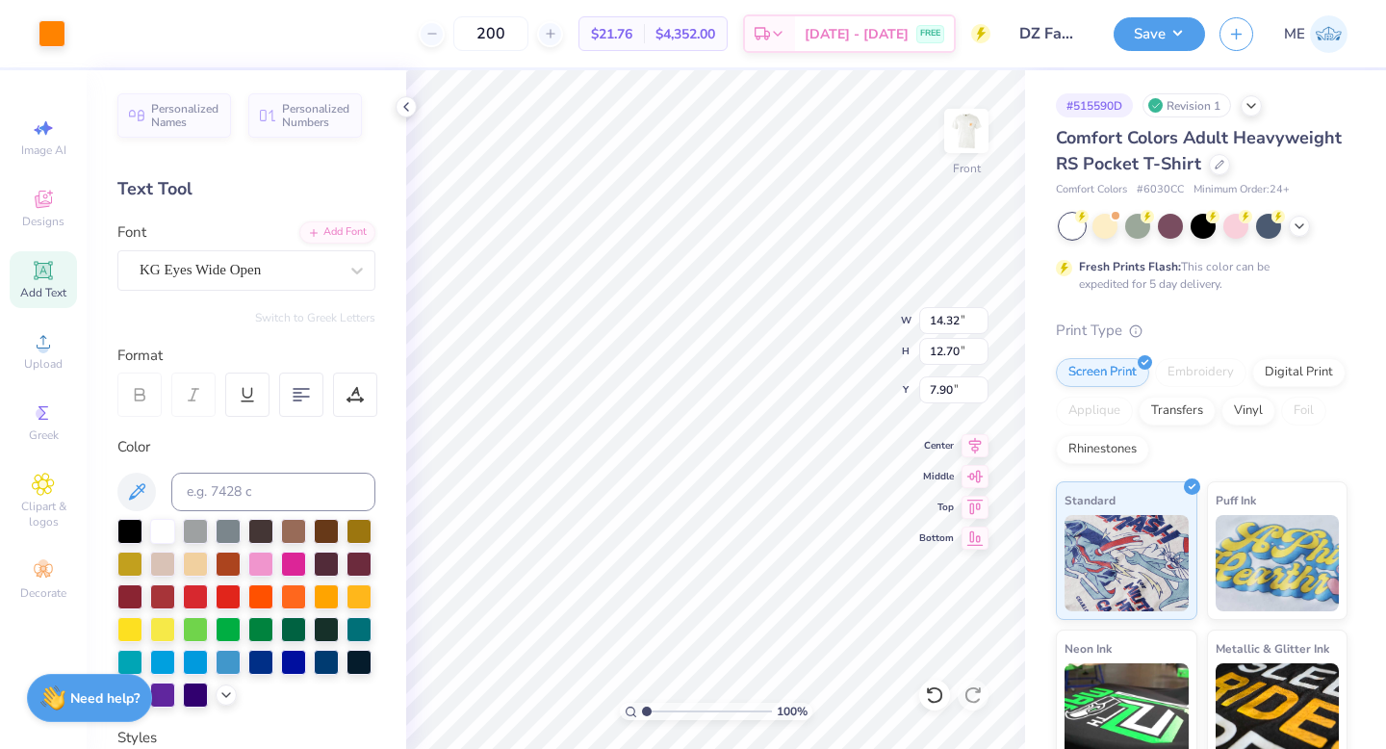
type input "3.56"
type input "4.74"
type input "4.20"
type input "5.56"
type input "7.43"
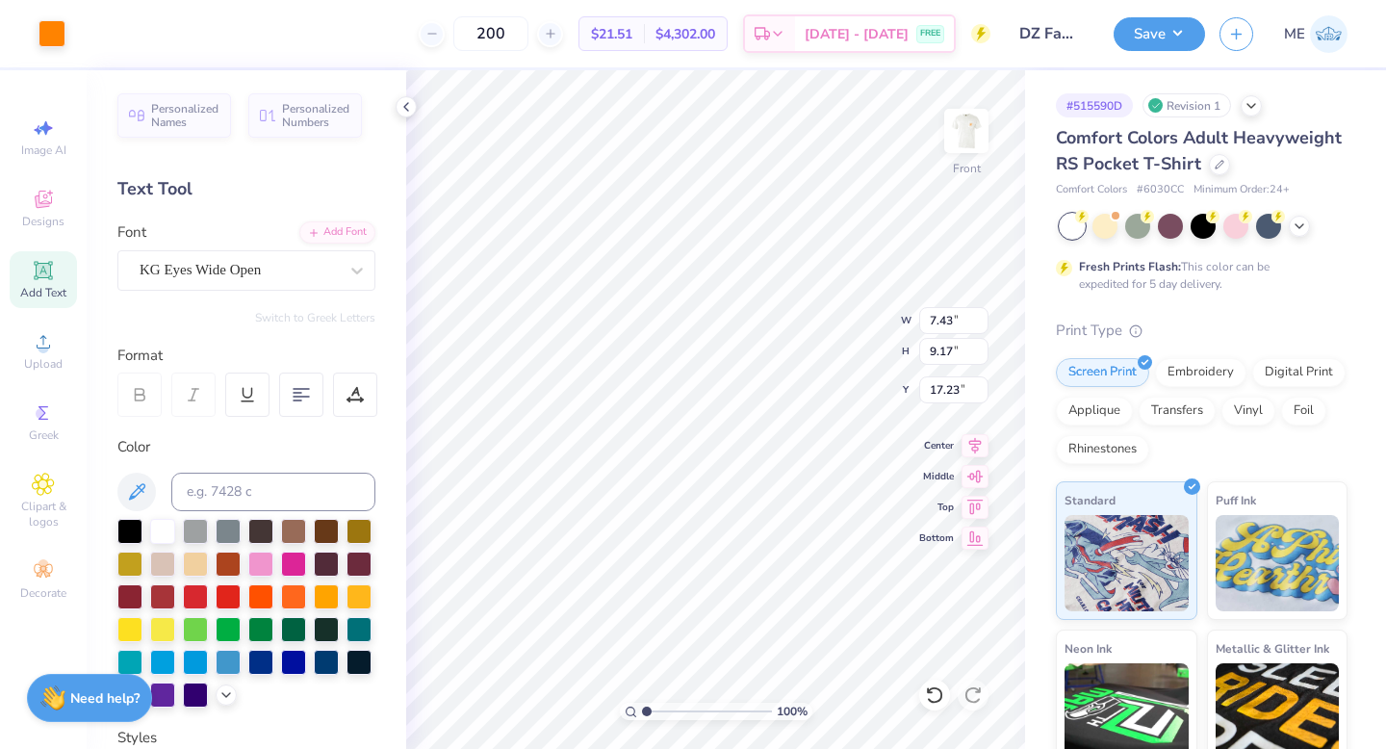
type input "9.17"
type input "17.23"
click at [943, 316] on input "7.43" at bounding box center [953, 320] width 69 height 27
type input "12.00"
type input "14.81"
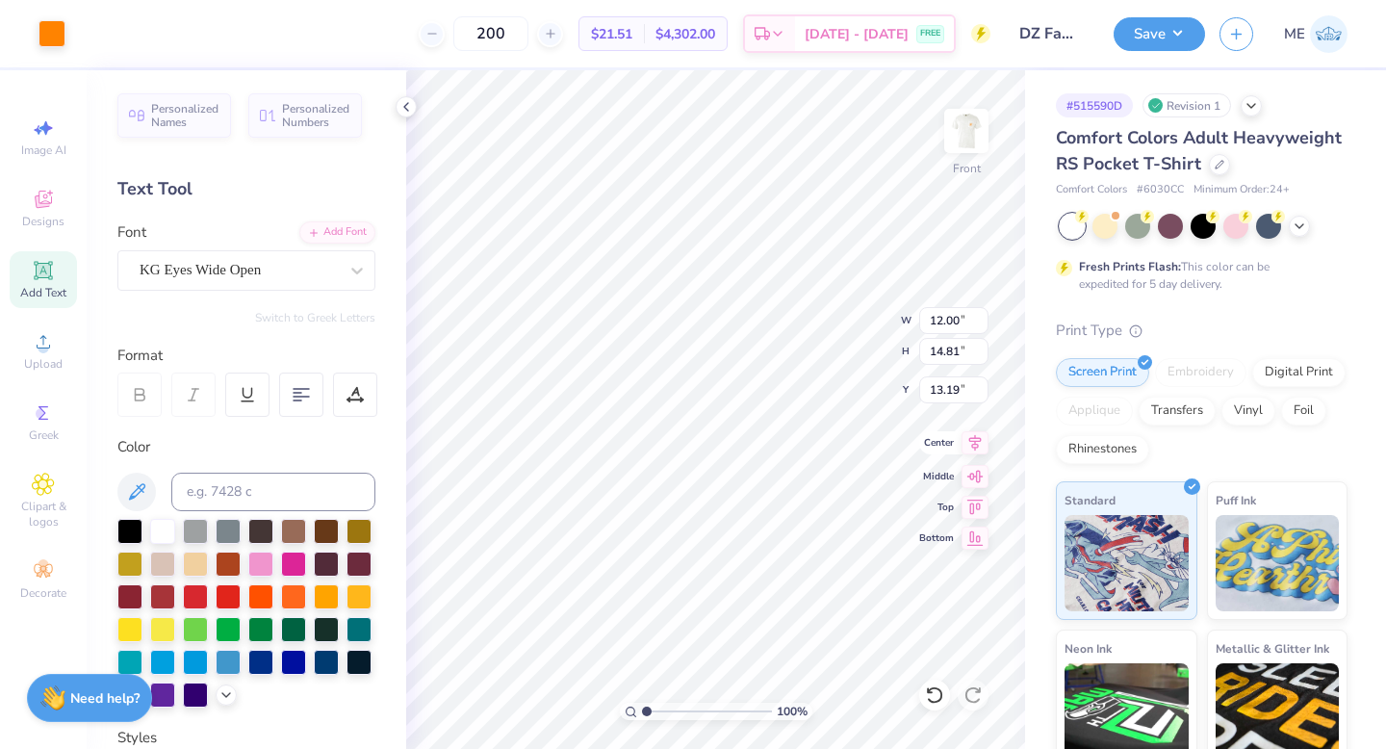
click at [972, 438] on icon at bounding box center [975, 443] width 13 height 16
click at [948, 389] on input "13.19" at bounding box center [953, 389] width 69 height 27
type input "3.00"
type input "9.05"
type input "8.02"
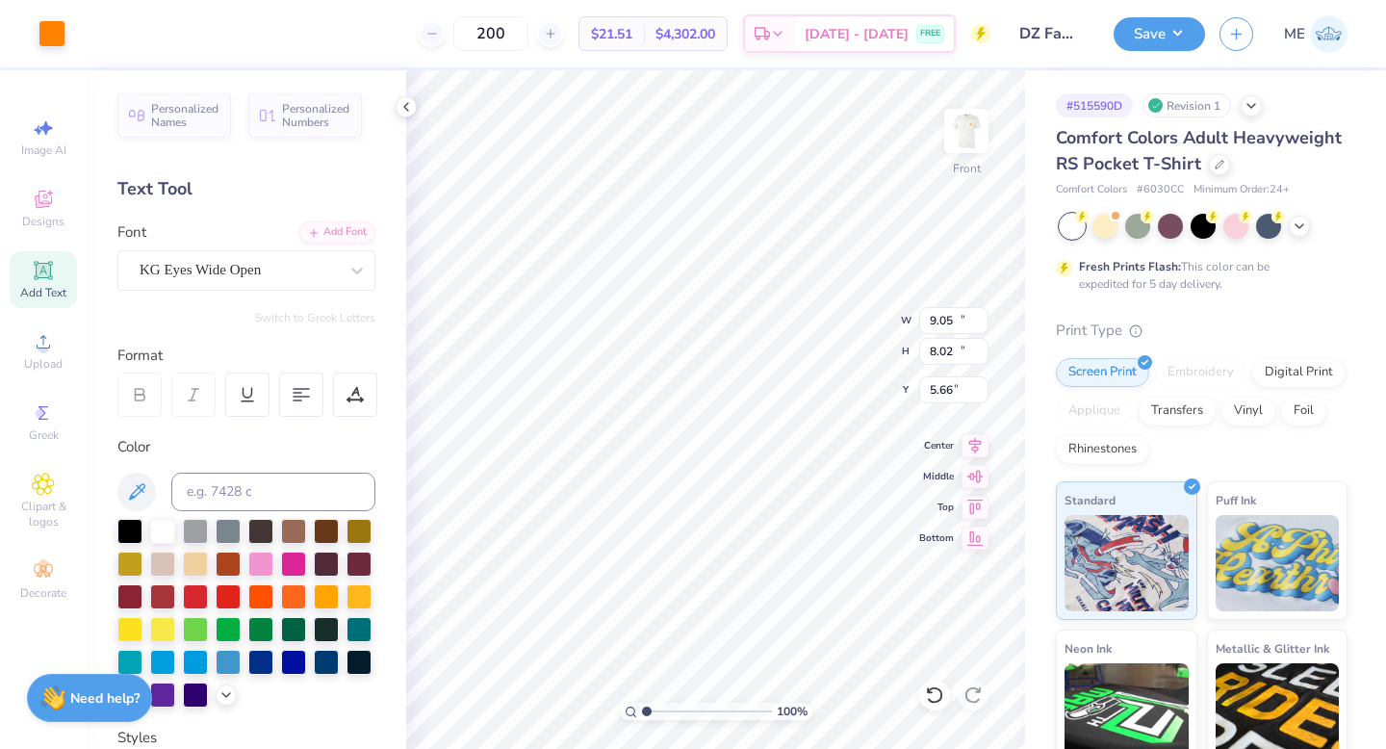
type input "12.38"
type input "10.97"
type input "5.75"
drag, startPoint x: 649, startPoint y: 707, endPoint x: 659, endPoint y: 706, distance: 10.6
type input "2.06"
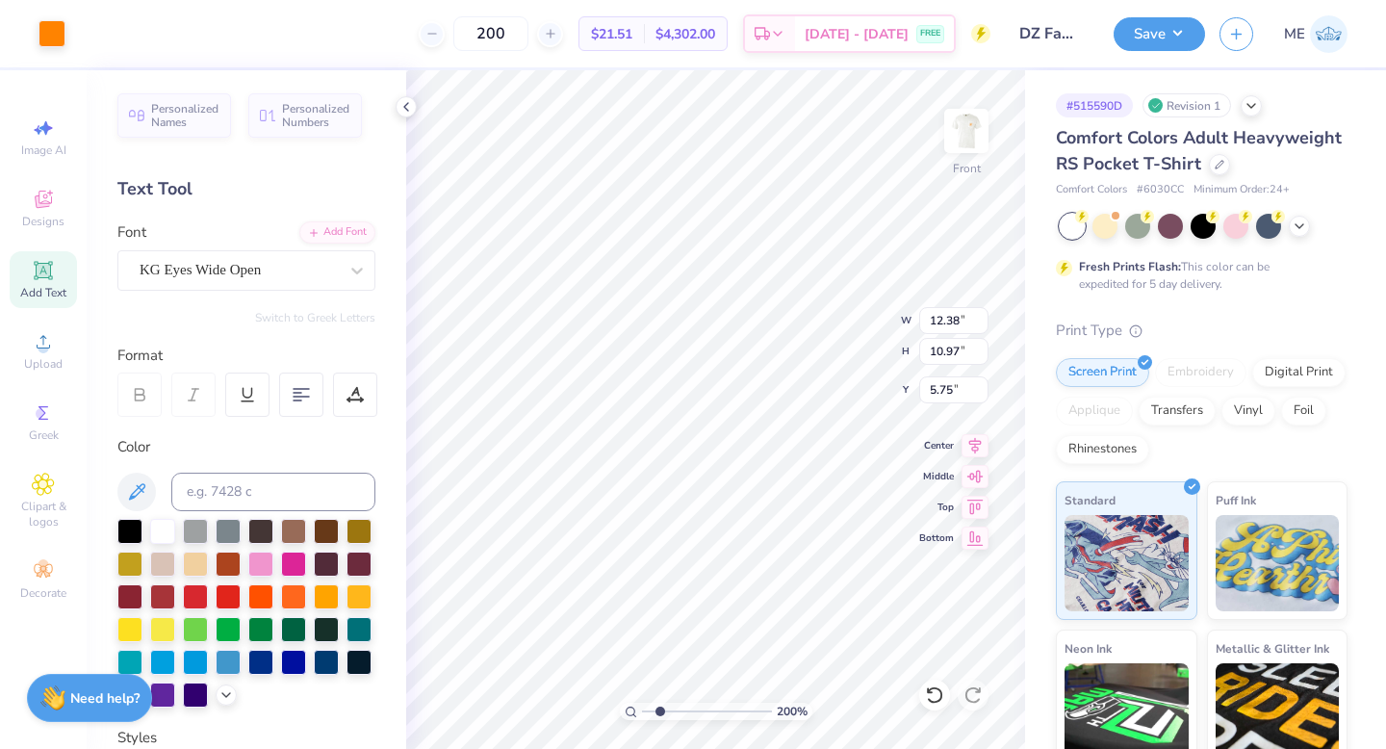
click at [659, 706] on input "range" at bounding box center [707, 710] width 130 height 17
click at [680, 704] on div "206 %" at bounding box center [715, 409] width 678 height 678
type input "12.38"
type input "10.97"
type input "5.75"
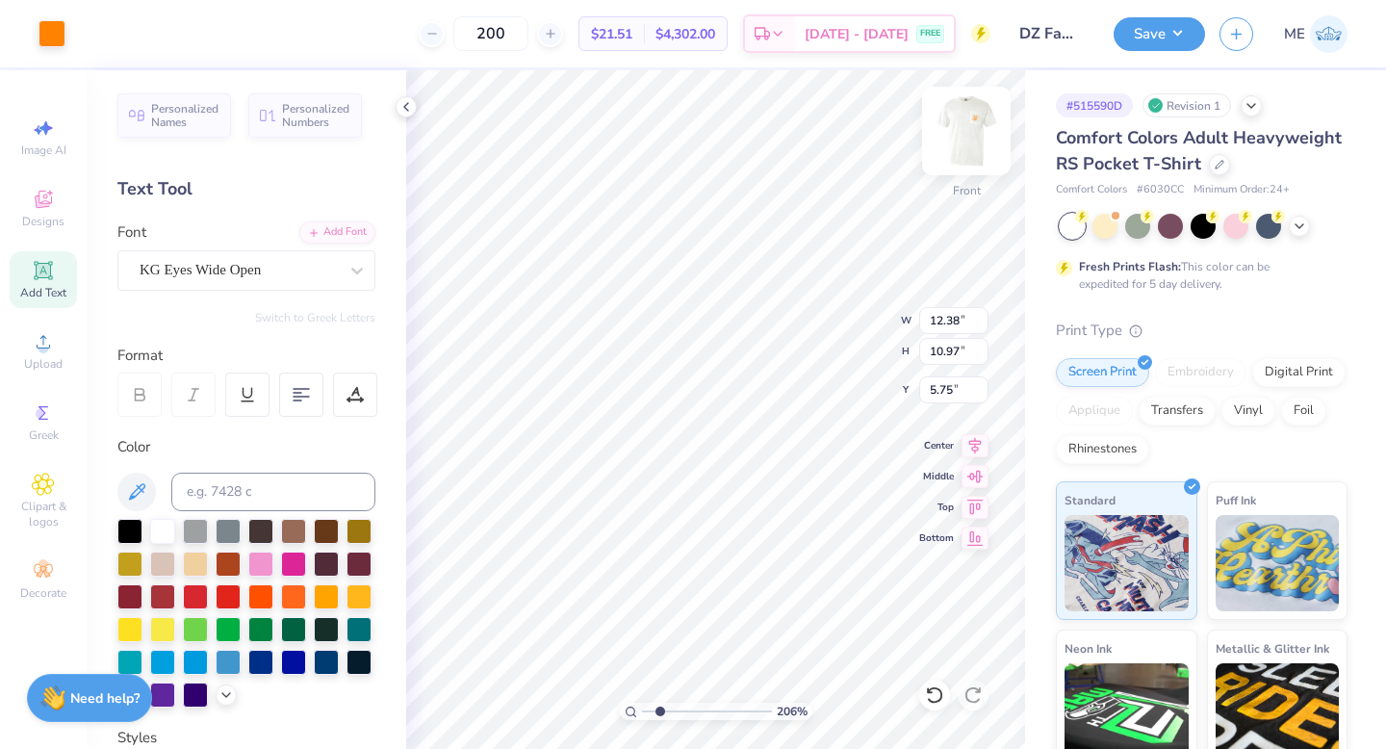
type input "11.96"
type input "10.60"
type input "5.82"
type input "1.21"
click at [649, 709] on input "range" at bounding box center [707, 710] width 130 height 17
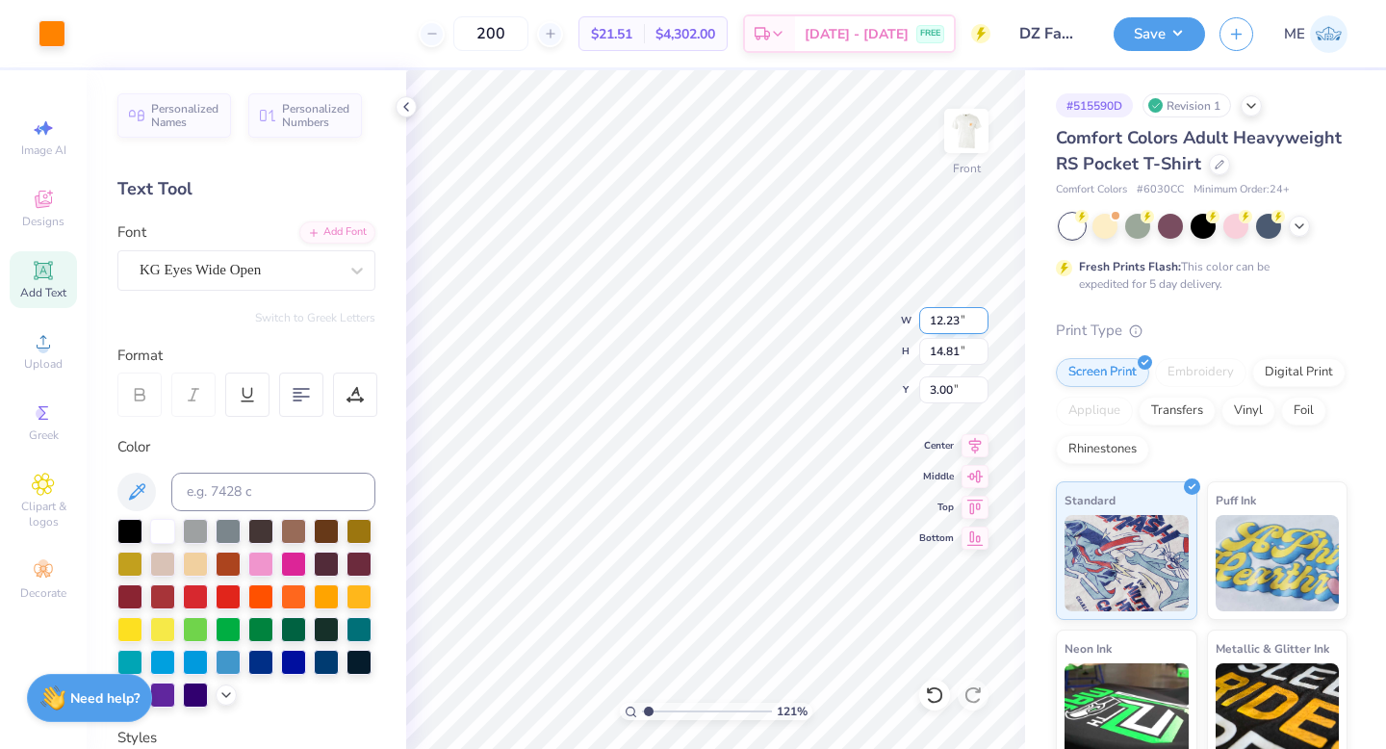
click at [941, 322] on input "12.23" at bounding box center [953, 320] width 69 height 27
type input "12.00"
type input "14.54"
click at [943, 388] on input "3.14" at bounding box center [953, 389] width 69 height 27
type input "3.00"
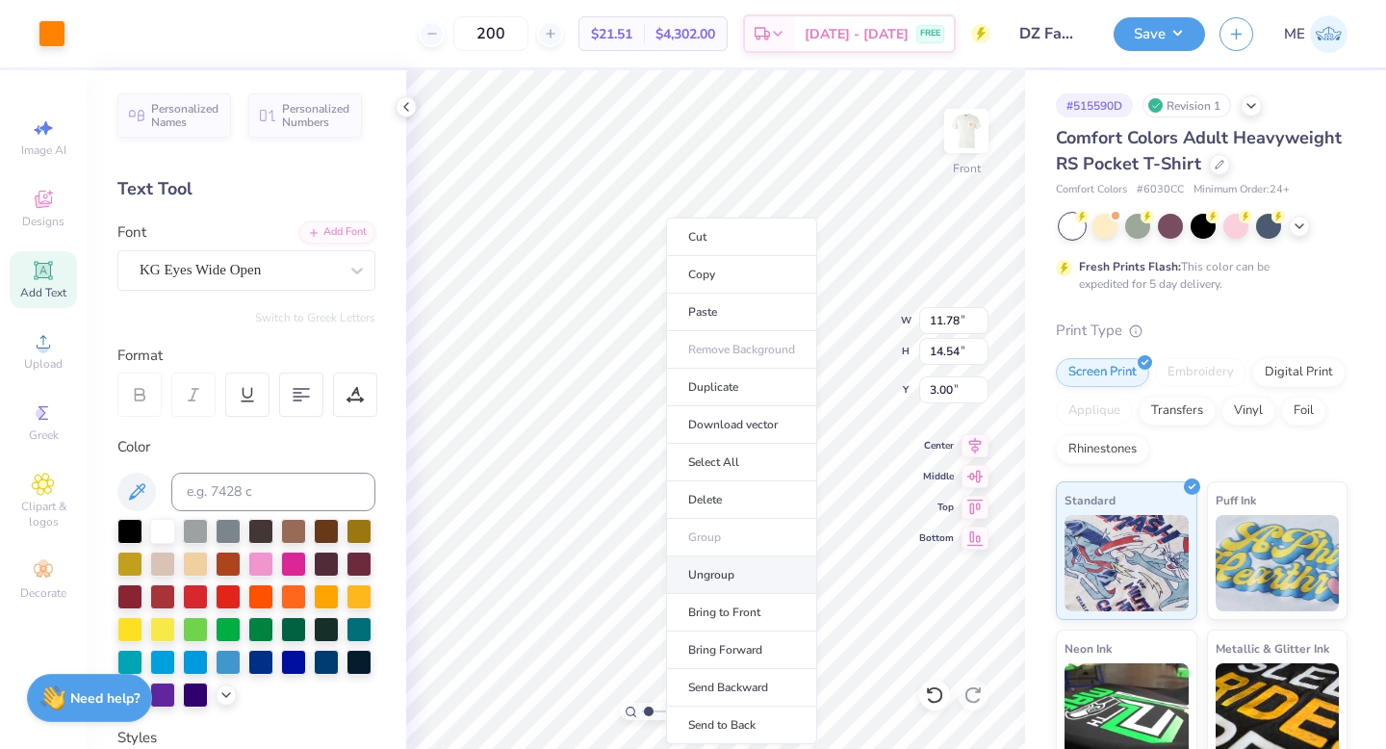
click at [688, 572] on li "Ungroup" at bounding box center [741, 575] width 151 height 38
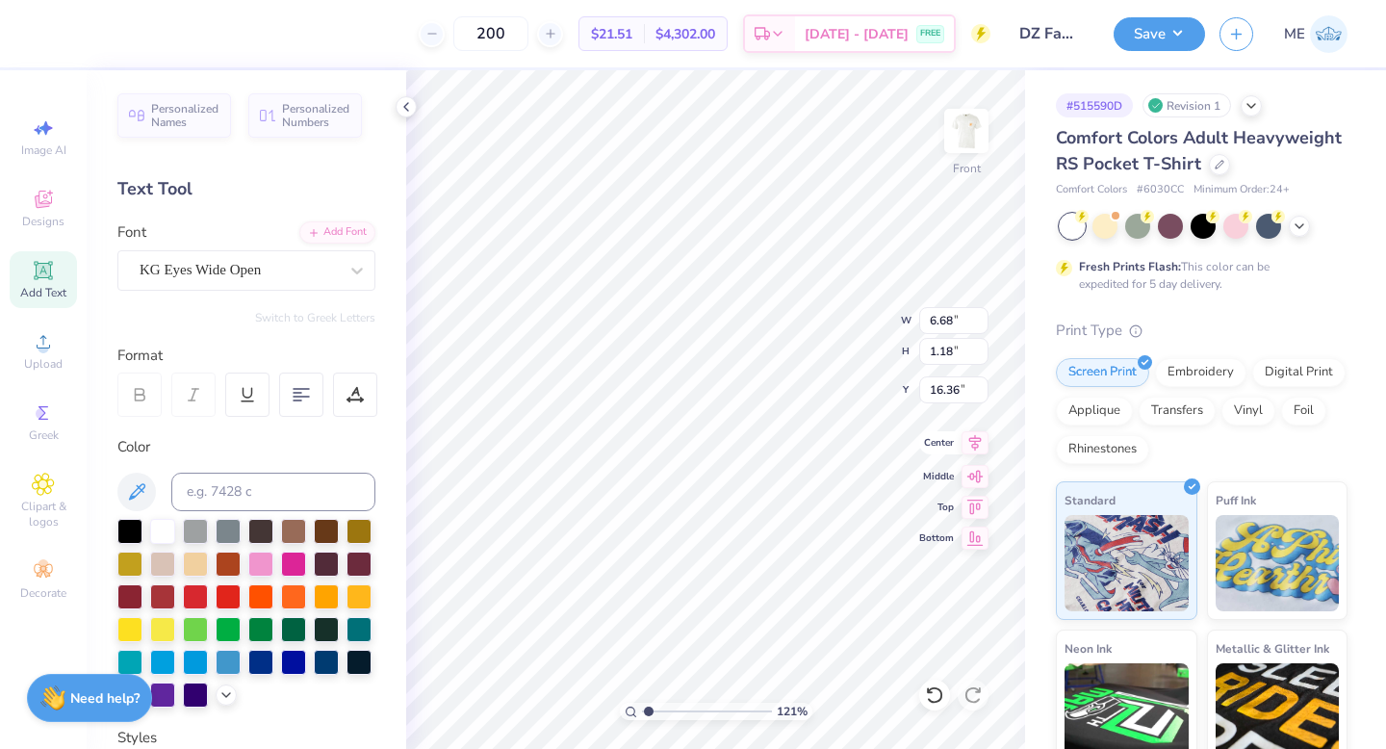
click at [980, 439] on icon at bounding box center [975, 443] width 13 height 16
click at [969, 440] on icon at bounding box center [975, 443] width 13 height 16
type input "11.78"
type input "1.64"
type input "3.00"
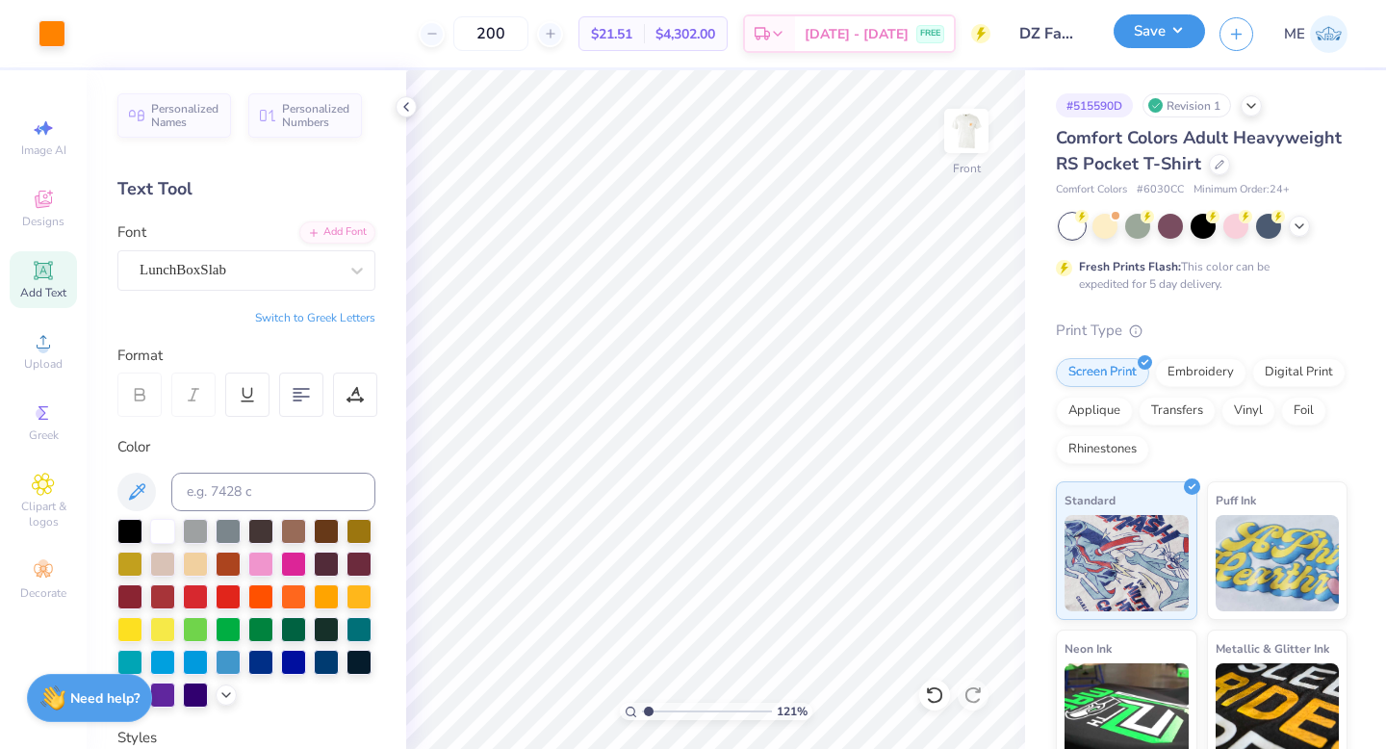
click at [1177, 41] on button "Save" at bounding box center [1158, 31] width 91 height 34
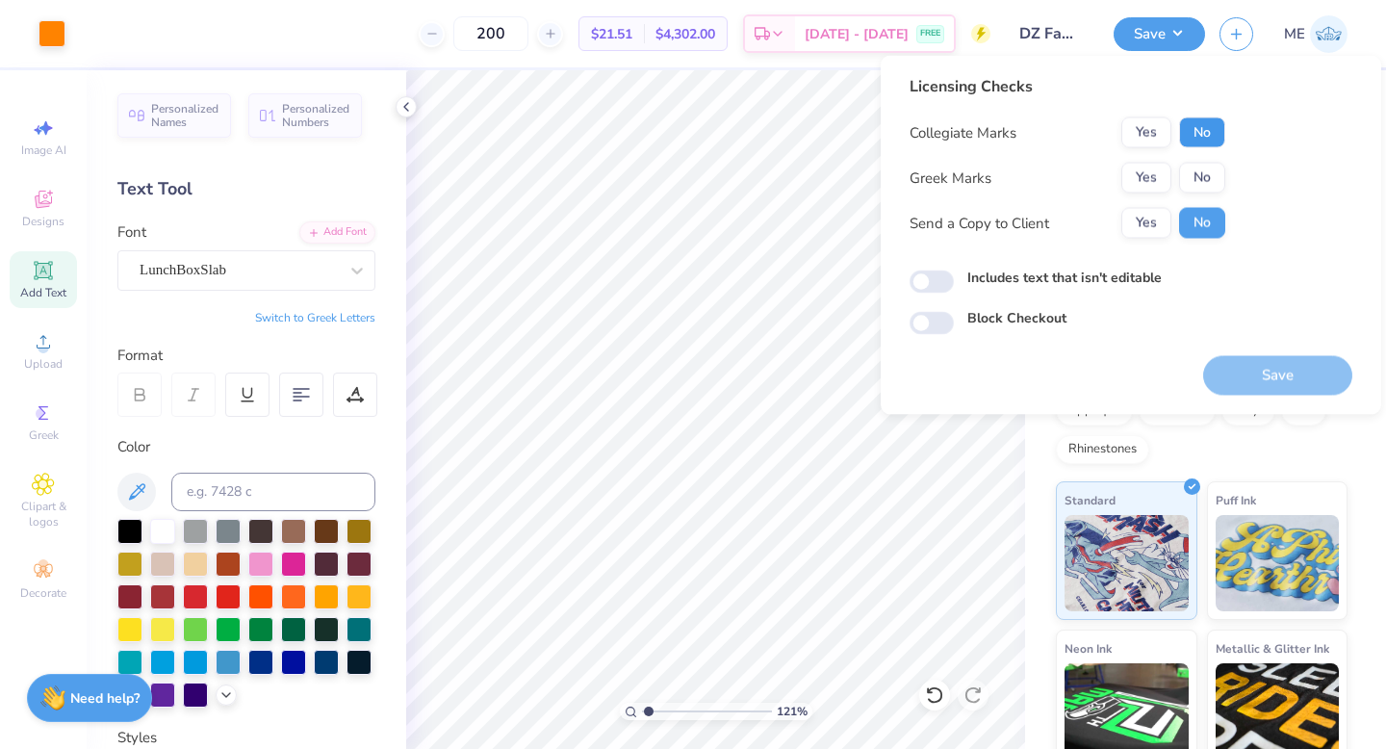
click at [1186, 128] on button "No" at bounding box center [1202, 132] width 46 height 31
click at [1152, 165] on button "Yes" at bounding box center [1146, 178] width 50 height 31
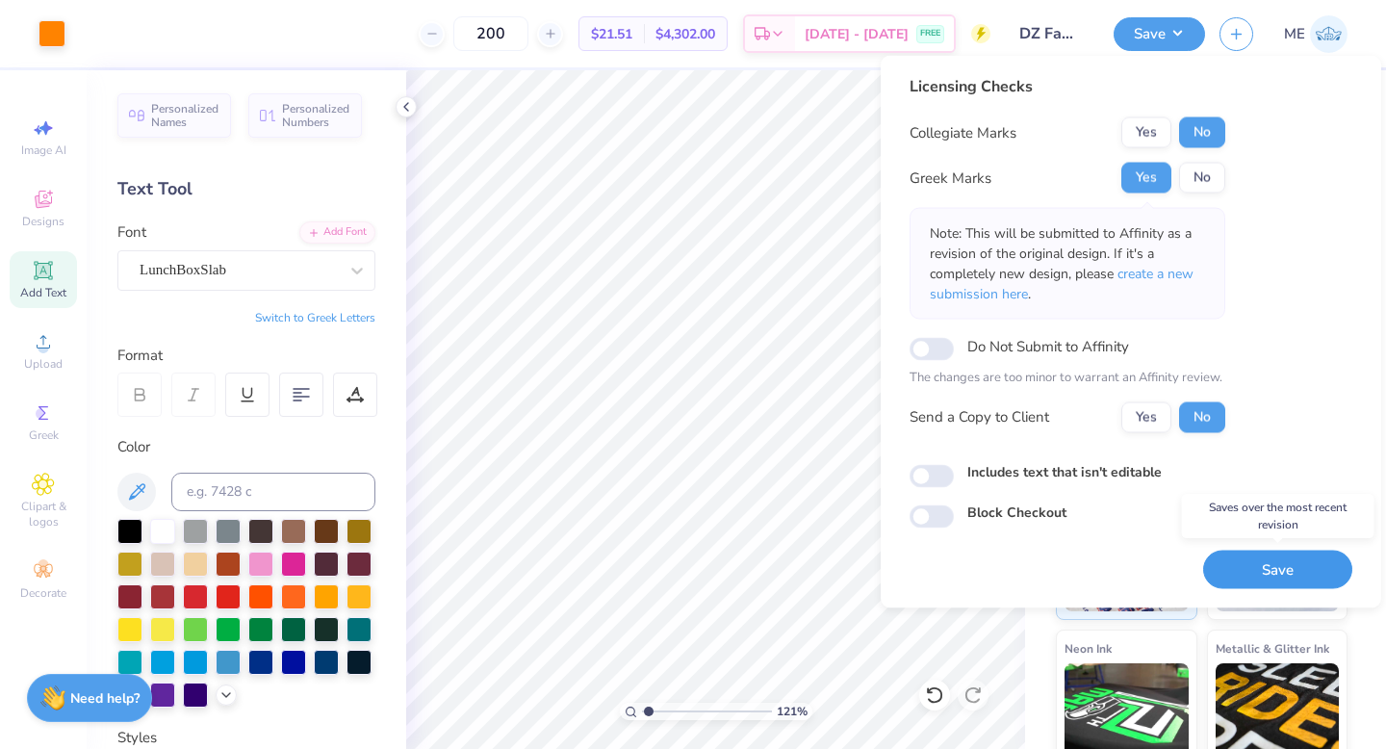
click at [1245, 572] on button "Save" at bounding box center [1277, 568] width 149 height 39
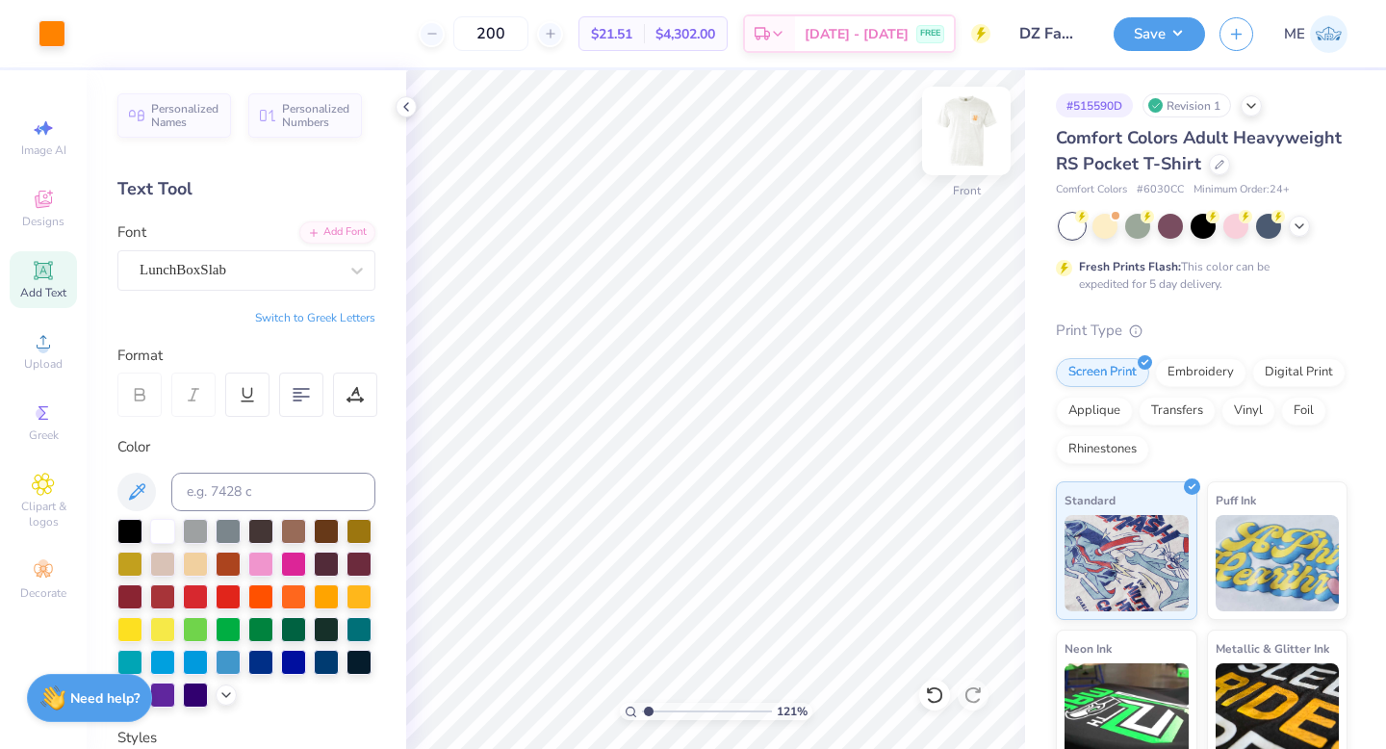
click at [948, 131] on img at bounding box center [966, 130] width 77 height 77
drag, startPoint x: 651, startPoint y: 710, endPoint x: 683, endPoint y: 706, distance: 32.0
type input "3.87"
click at [683, 706] on input "range" at bounding box center [707, 710] width 130 height 17
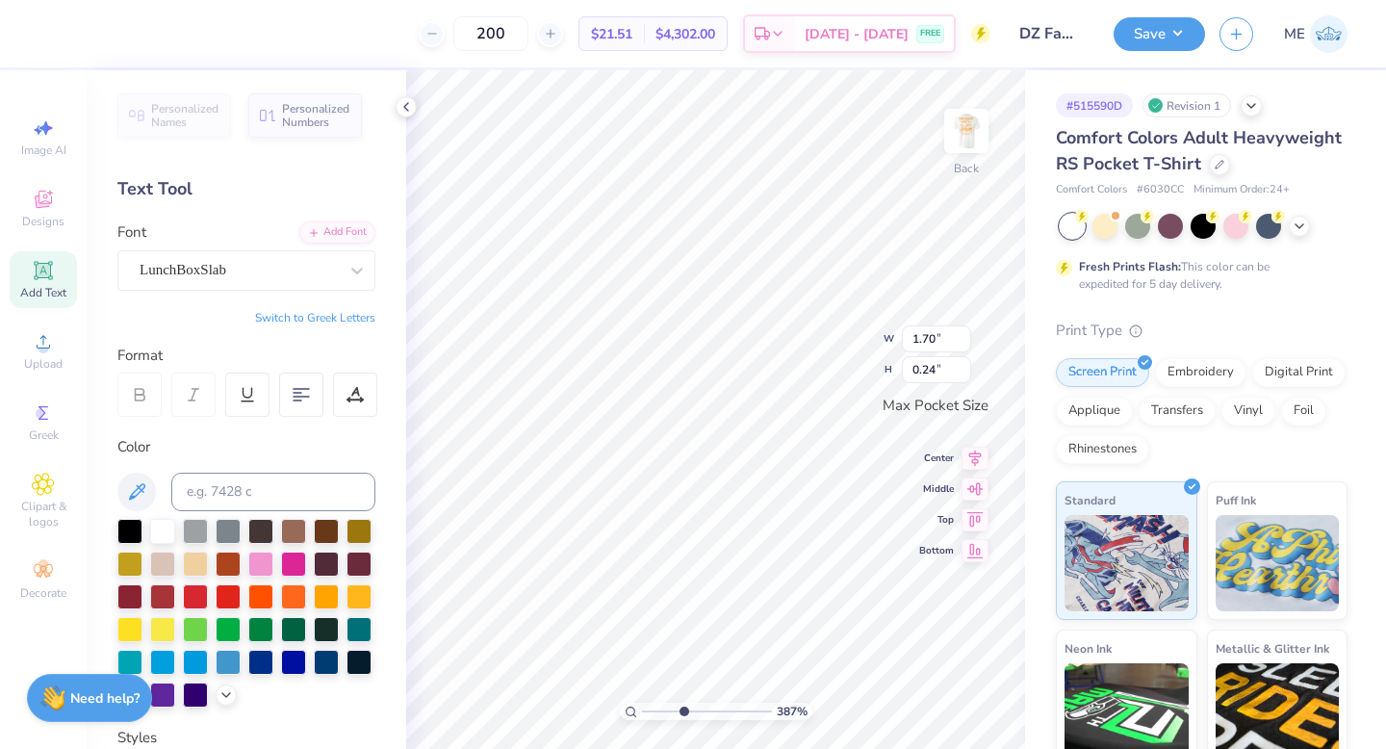
type input "2.43"
type input "0.34"
type input "3.20"
type input "0.45"
click at [977, 441] on icon at bounding box center [974, 439] width 27 height 23
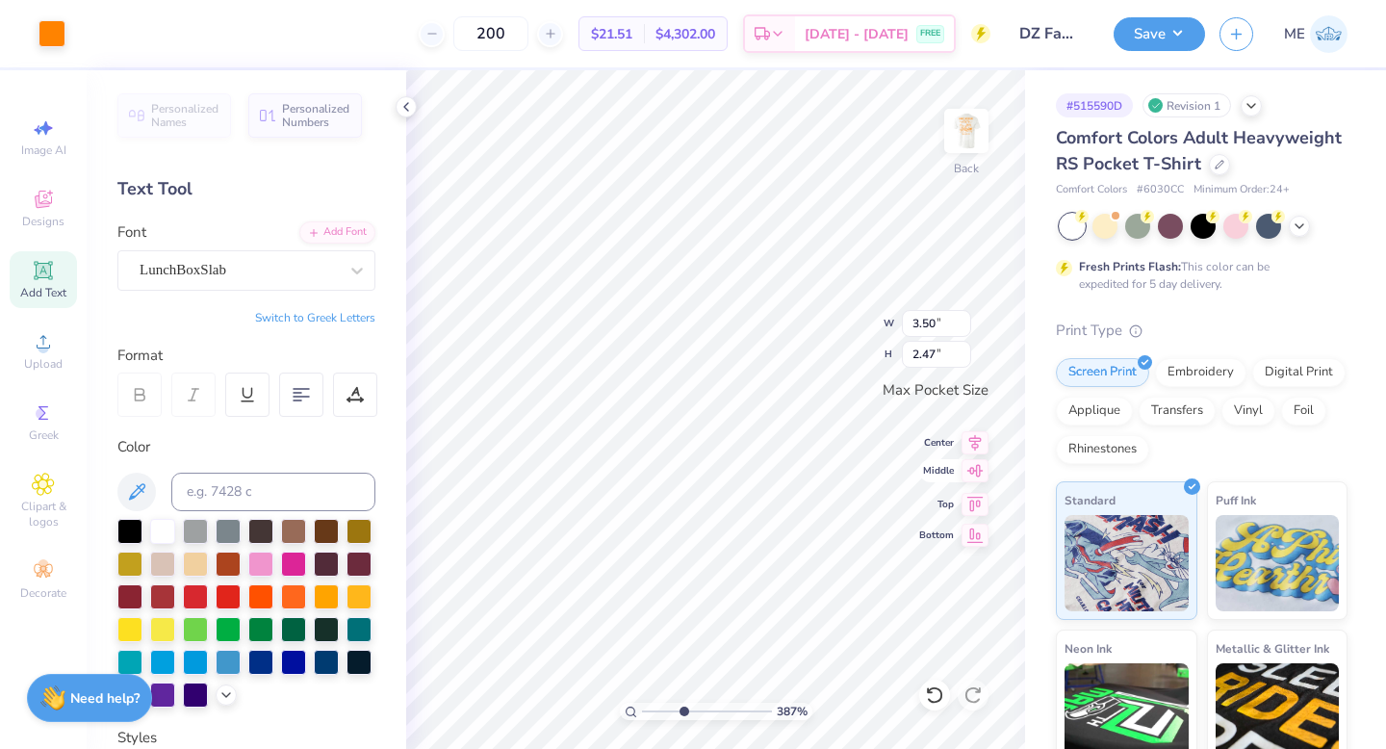
click at [977, 471] on icon at bounding box center [974, 470] width 27 height 23
click at [975, 127] on img at bounding box center [966, 130] width 77 height 77
drag, startPoint x: 681, startPoint y: 712, endPoint x: 632, endPoint y: 708, distance: 49.2
type input "1"
click at [642, 708] on input "range" at bounding box center [707, 710] width 130 height 17
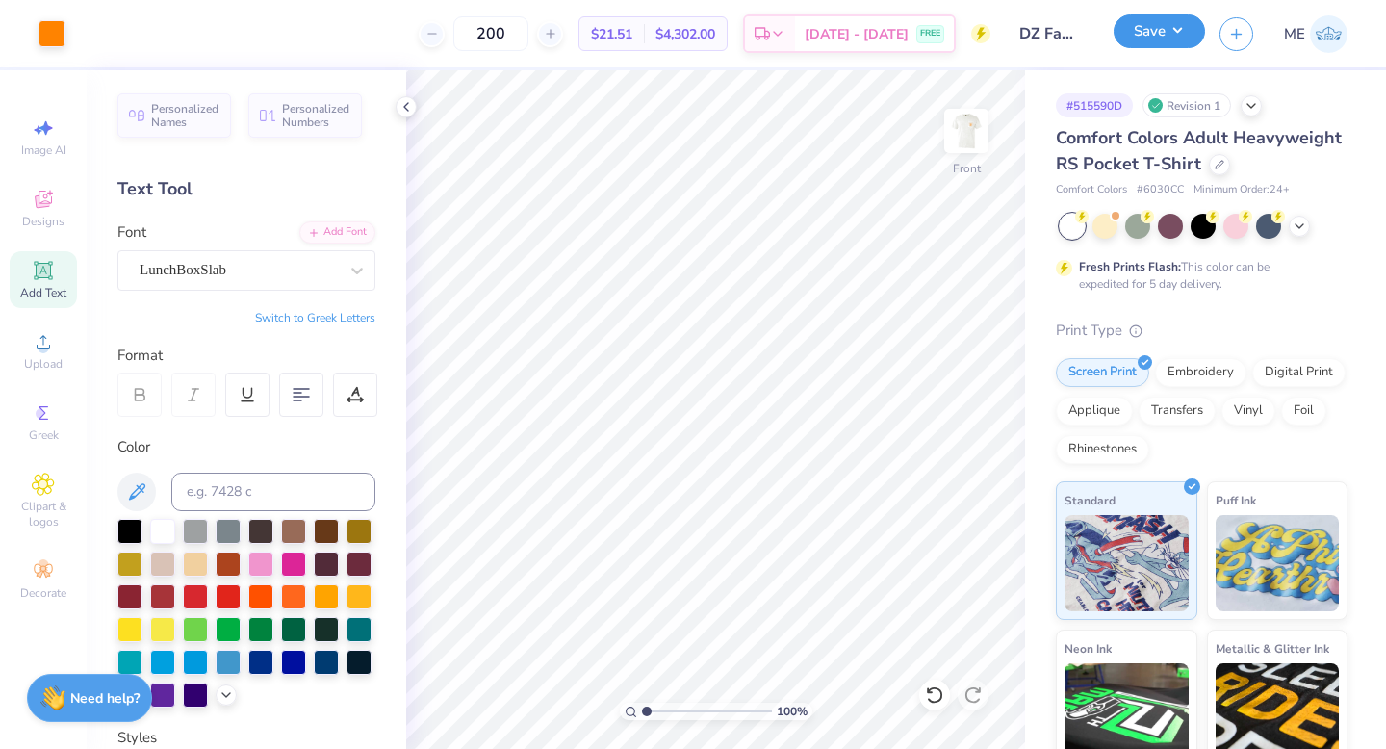
click at [1183, 22] on button "Save" at bounding box center [1158, 31] width 91 height 34
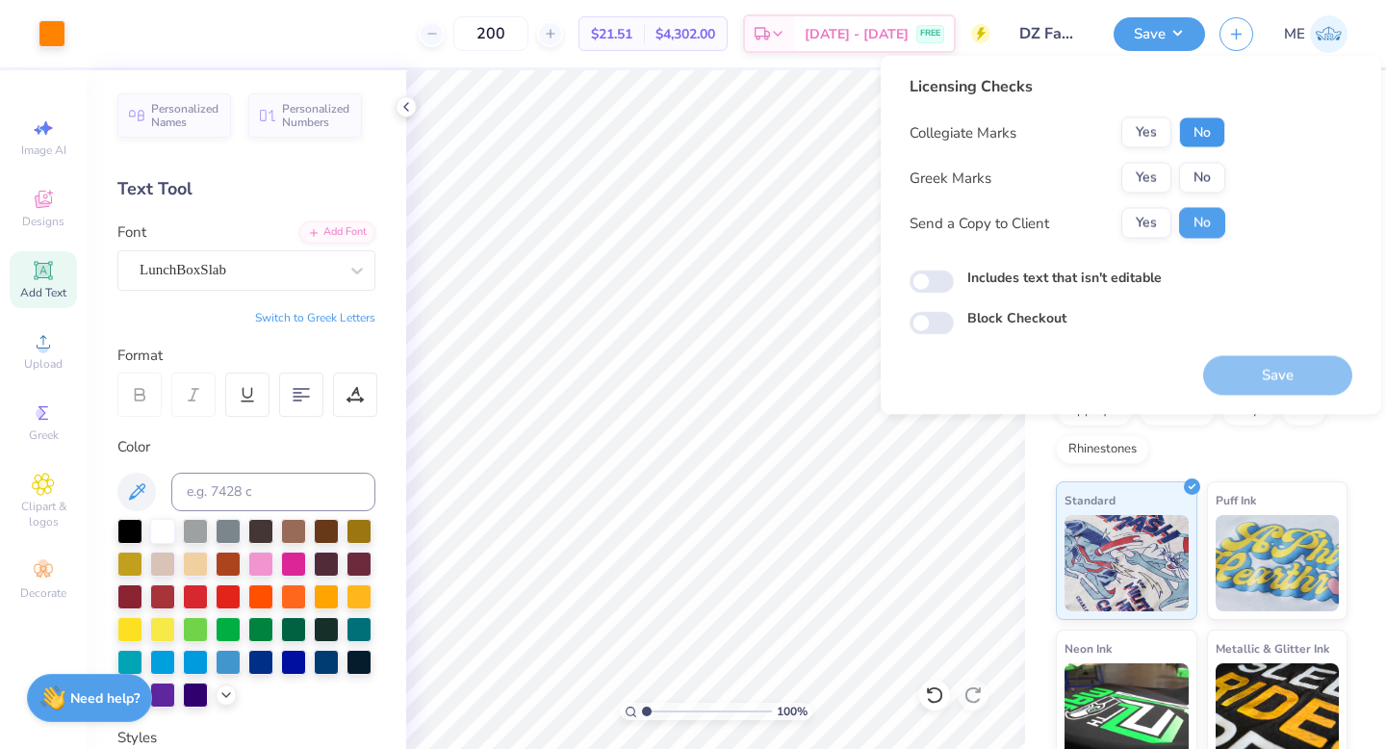
click at [1189, 134] on button "No" at bounding box center [1202, 132] width 46 height 31
click at [1151, 167] on button "Yes" at bounding box center [1146, 178] width 50 height 31
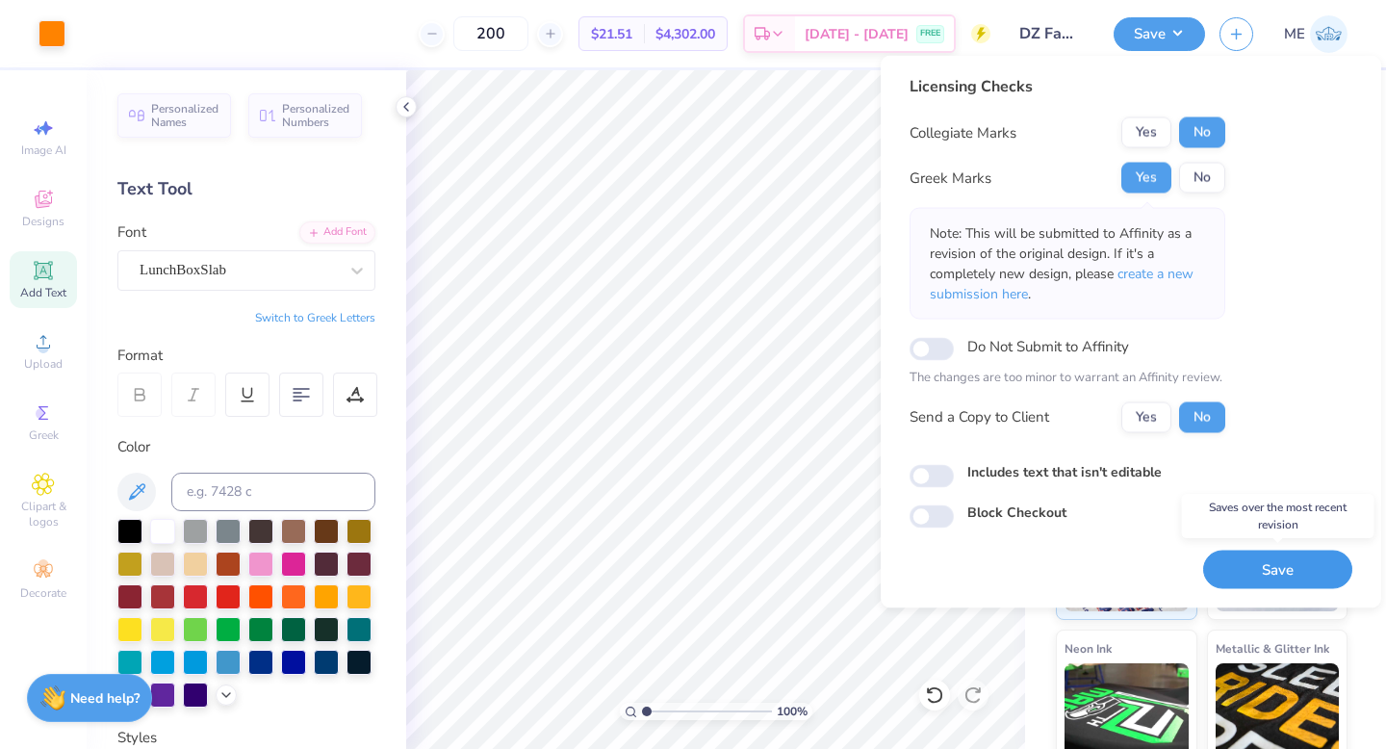
click at [1219, 560] on button "Save" at bounding box center [1277, 568] width 149 height 39
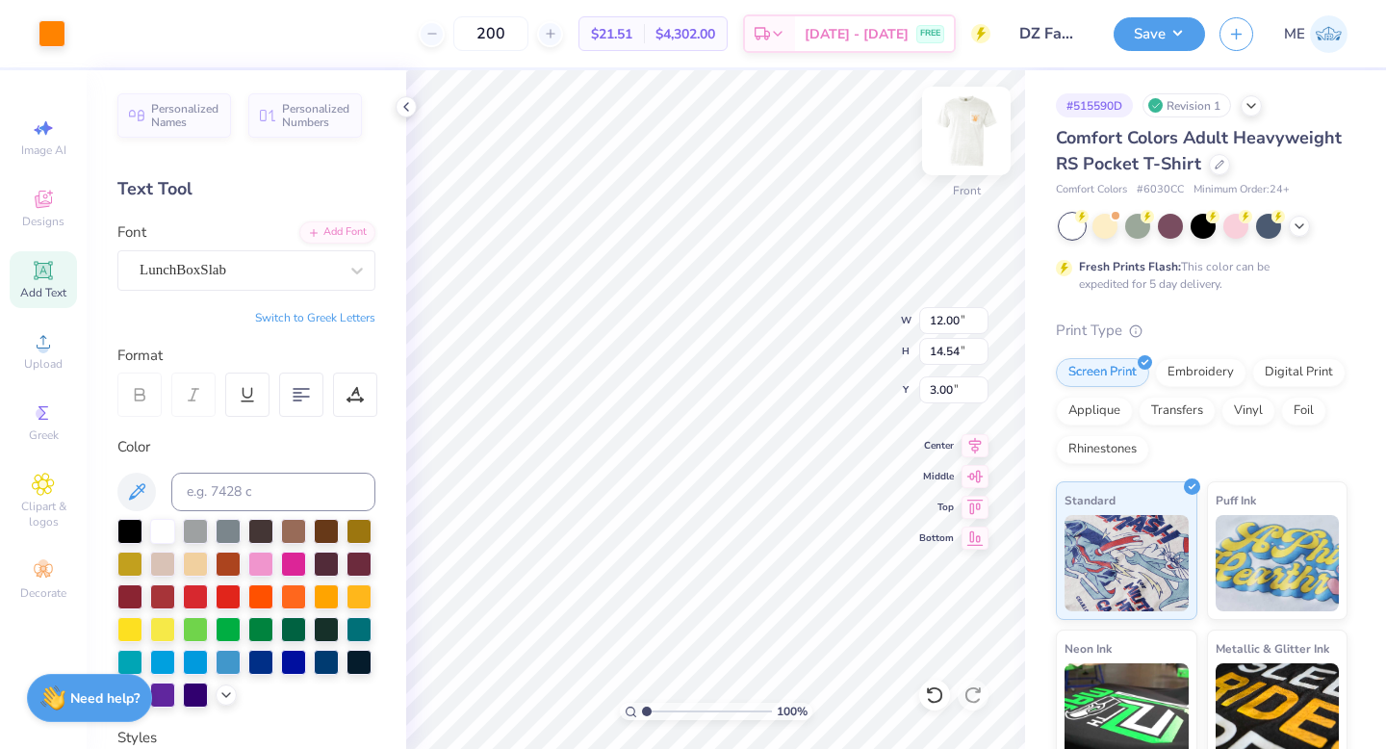
click at [973, 129] on img at bounding box center [966, 130] width 77 height 77
click at [956, 134] on img at bounding box center [966, 130] width 77 height 77
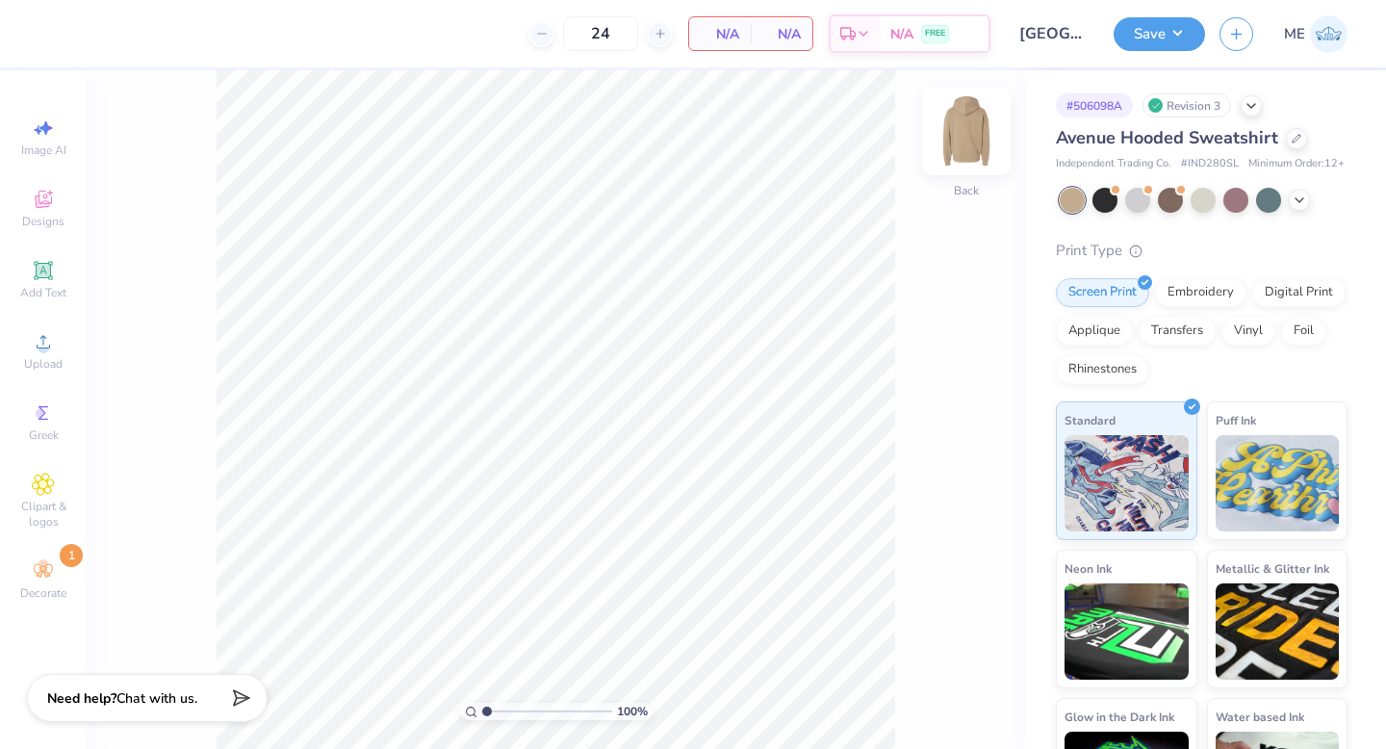
click at [959, 127] on img at bounding box center [966, 130] width 77 height 77
